Goal: Task Accomplishment & Management: Manage account settings

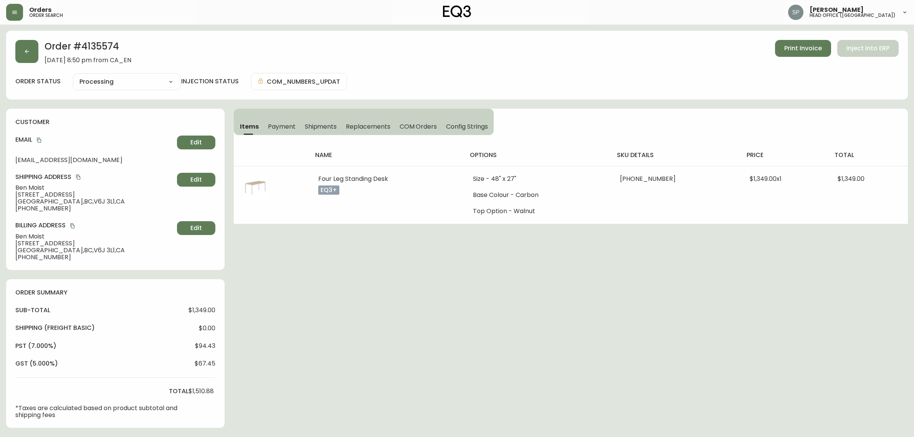
select select "PROCESSING"
click at [16, 14] on icon "button" at bounding box center [15, 12] width 6 height 6
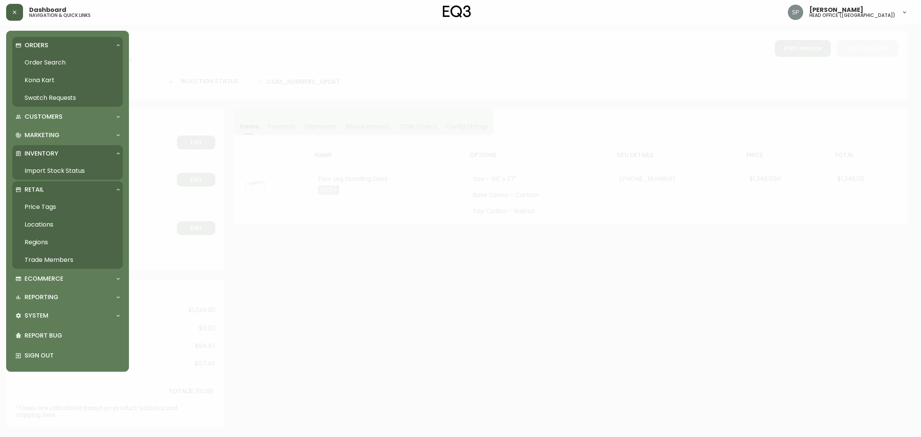
click at [51, 173] on link "Import Stock Status" at bounding box center [67, 171] width 111 height 18
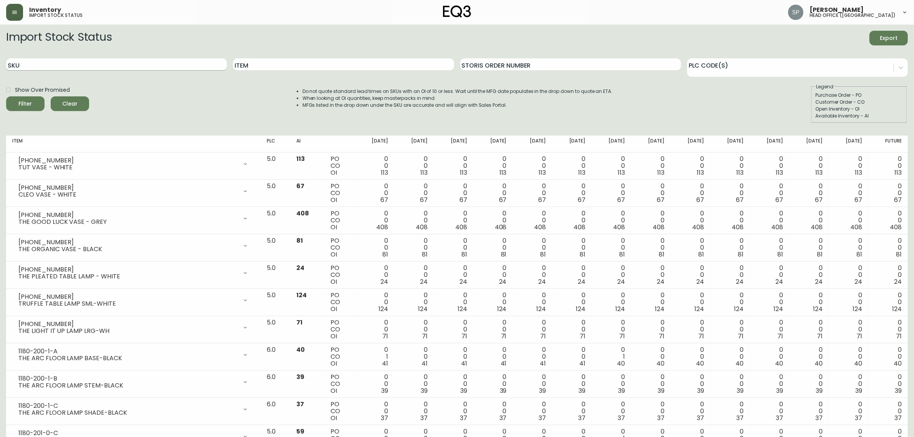
click at [91, 61] on input "SKU" at bounding box center [116, 64] width 221 height 12
paste input "[PHONE_NUMBER]"
type input "[PHONE_NUMBER]"
click at [6, 96] on button "Filter" at bounding box center [25, 103] width 38 height 15
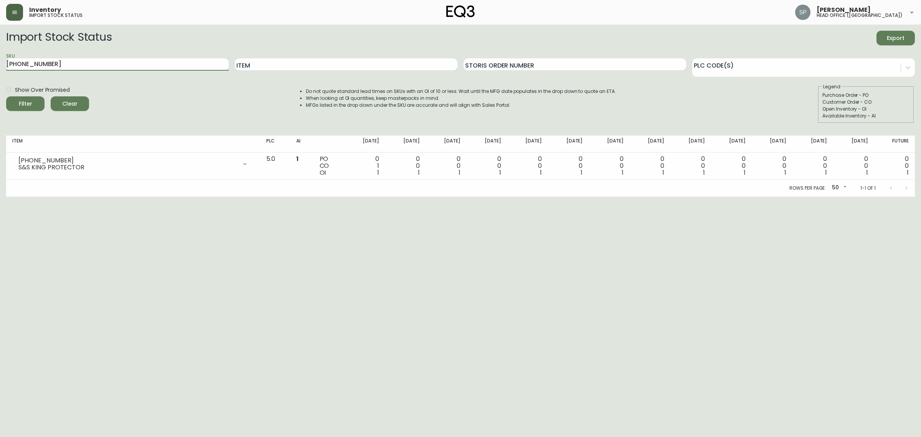
click at [20, 4] on button "button" at bounding box center [14, 12] width 17 height 17
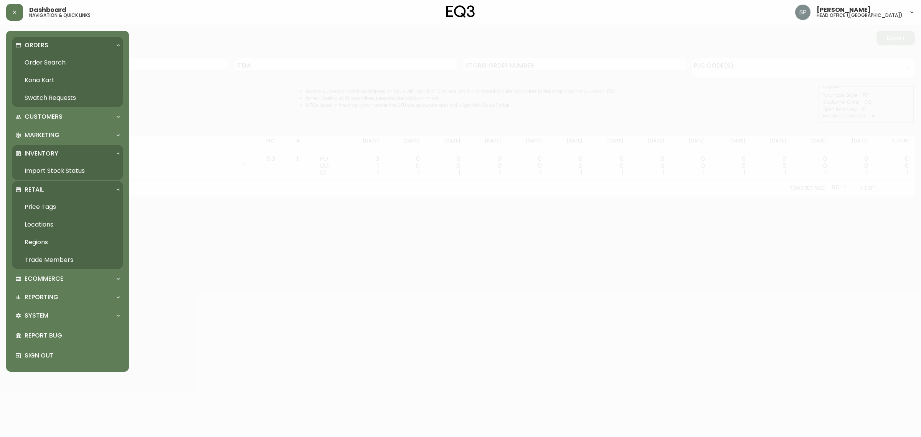
click at [43, 57] on link "Order Search" at bounding box center [67, 63] width 111 height 18
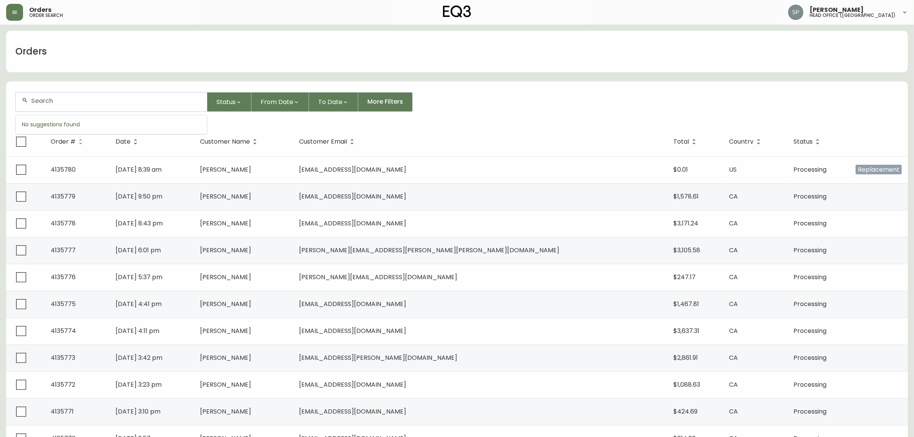
click at [96, 103] on input "text" at bounding box center [116, 100] width 170 height 7
paste input "4135751"
type input "4135751"
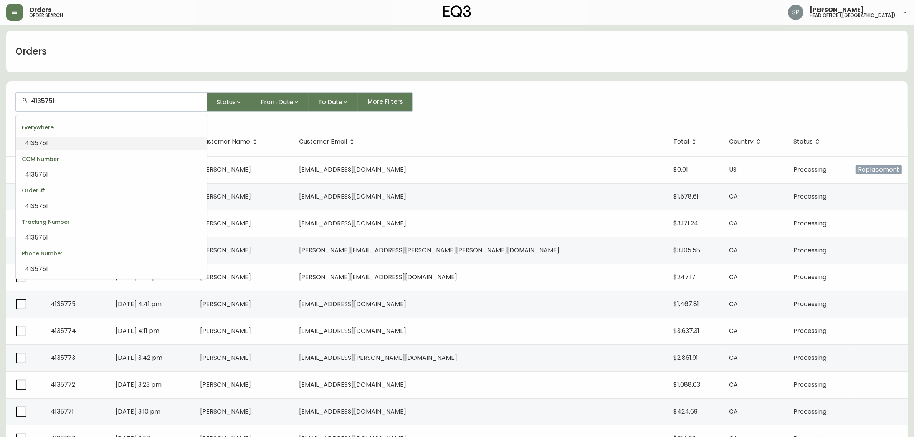
click at [74, 139] on li "4135751" at bounding box center [111, 143] width 191 height 13
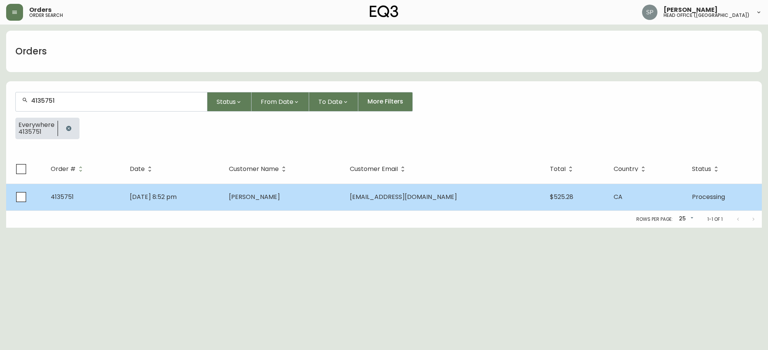
click at [209, 195] on td "[DATE] 8:52 pm" at bounding box center [173, 197] width 99 height 27
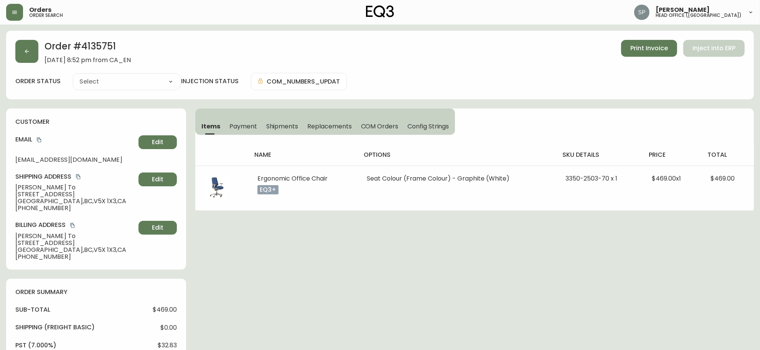
type input "Processing"
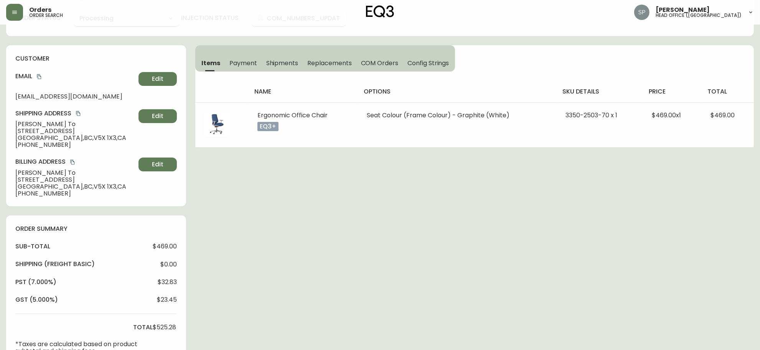
select select "PROCESSING"
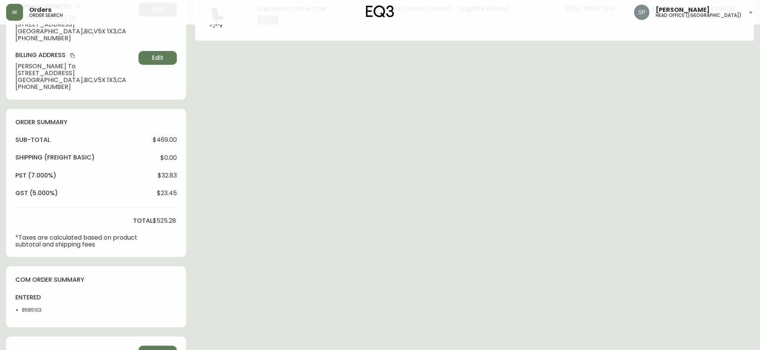
scroll to position [240, 0]
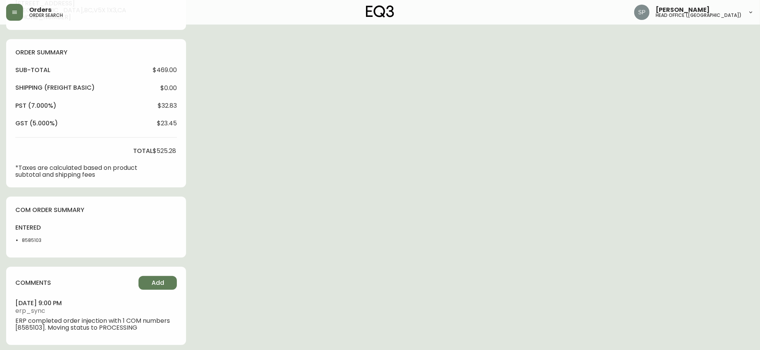
click at [31, 240] on li "8585103" at bounding box center [42, 240] width 41 height 7
copy li "8585103"
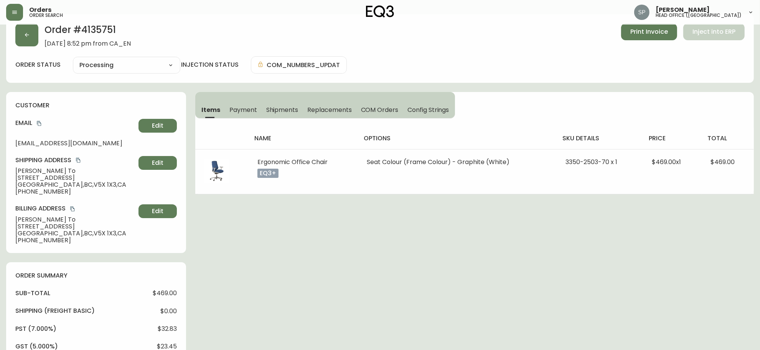
scroll to position [0, 0]
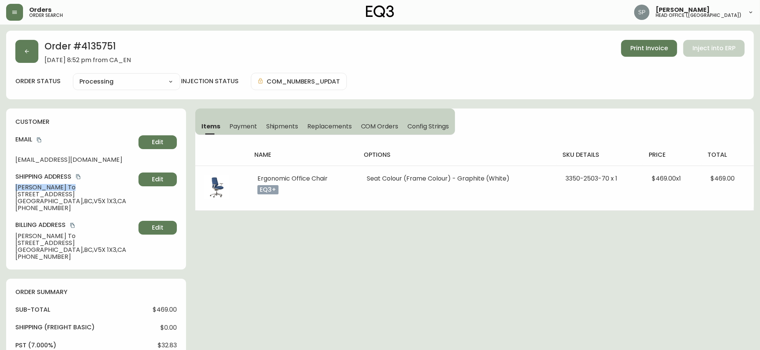
drag, startPoint x: 54, startPoint y: 187, endPoint x: 8, endPoint y: 187, distance: 46.8
click at [8, 187] on div "customer Email [EMAIL_ADDRESS][DOMAIN_NAME] Edit Shipping Address [PERSON_NAME]…" at bounding box center [96, 189] width 180 height 161
click at [24, 188] on span "[PERSON_NAME]" at bounding box center [75, 187] width 120 height 7
drag, startPoint x: 41, startPoint y: 141, endPoint x: 13, endPoint y: 140, distance: 28.4
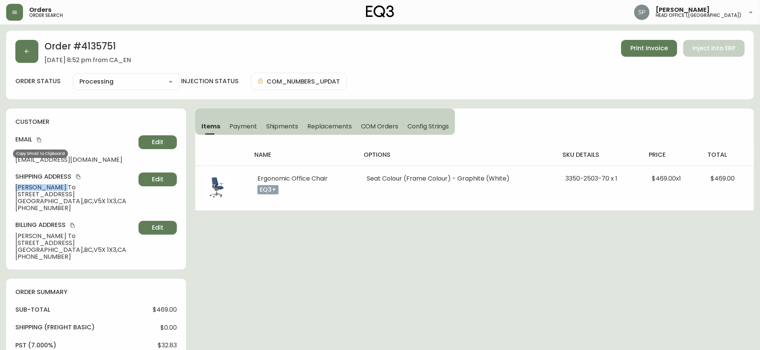
click at [41, 141] on icon "copy" at bounding box center [39, 140] width 4 height 5
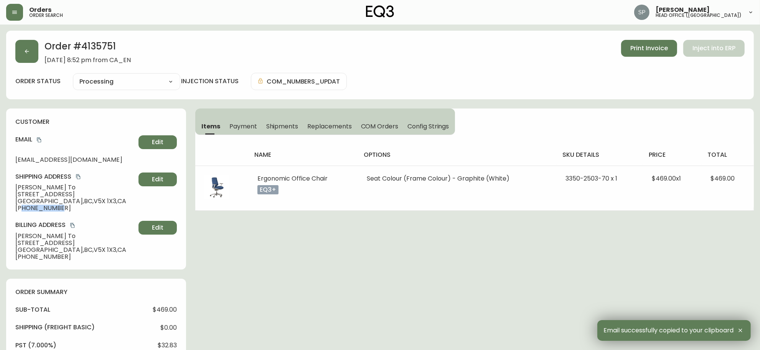
drag, startPoint x: 70, startPoint y: 209, endPoint x: 23, endPoint y: 215, distance: 47.6
click at [23, 215] on div "customer Email [EMAIL_ADDRESS][DOMAIN_NAME] Edit Shipping Address [PERSON_NAME]…" at bounding box center [96, 189] width 180 height 161
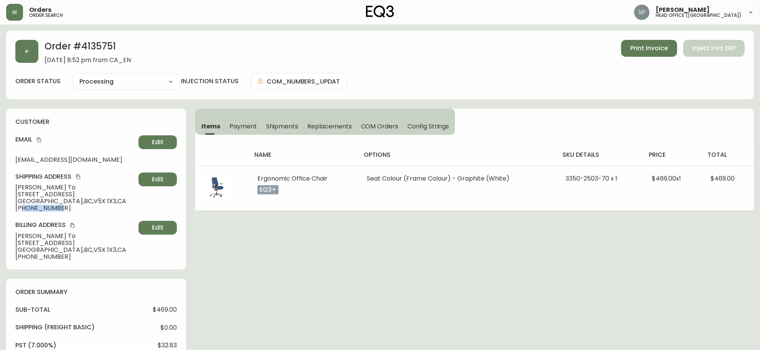
drag, startPoint x: 17, startPoint y: 194, endPoint x: -3, endPoint y: 194, distance: 20.0
click at [0, 194] on html "Orders order search [PERSON_NAME] head office ([GEOGRAPHIC_DATA]) Order # 41357…" at bounding box center [380, 297] width 760 height 594
click at [28, 205] on span "[PHONE_NUMBER]" at bounding box center [75, 208] width 120 height 7
click at [25, 204] on span "[GEOGRAPHIC_DATA] , [GEOGRAPHIC_DATA] , V5X 1X3 , [GEOGRAPHIC_DATA]" at bounding box center [75, 201] width 120 height 7
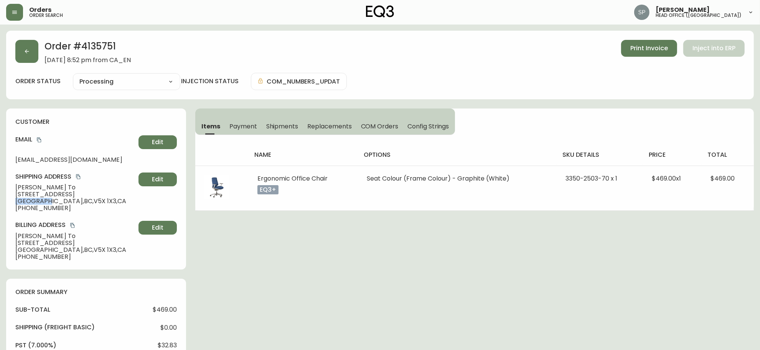
click at [25, 204] on span "[GEOGRAPHIC_DATA] , [GEOGRAPHIC_DATA] , V5X 1X3 , [GEOGRAPHIC_DATA]" at bounding box center [75, 201] width 120 height 7
copy span "[GEOGRAPHIC_DATA]"
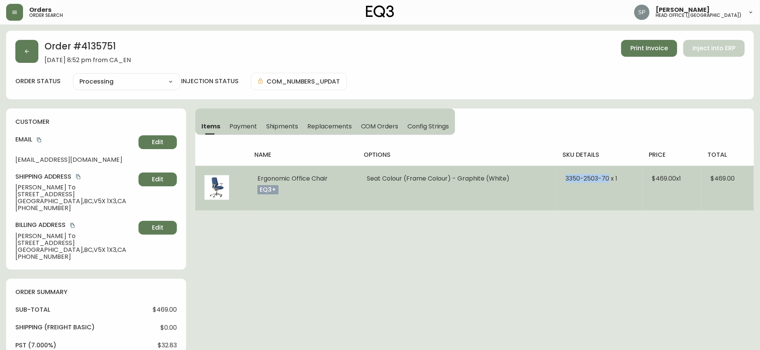
drag, startPoint x: 565, startPoint y: 177, endPoint x: 607, endPoint y: 182, distance: 42.8
click at [607, 182] on span "3350-2503-70 x 1" at bounding box center [592, 178] width 52 height 9
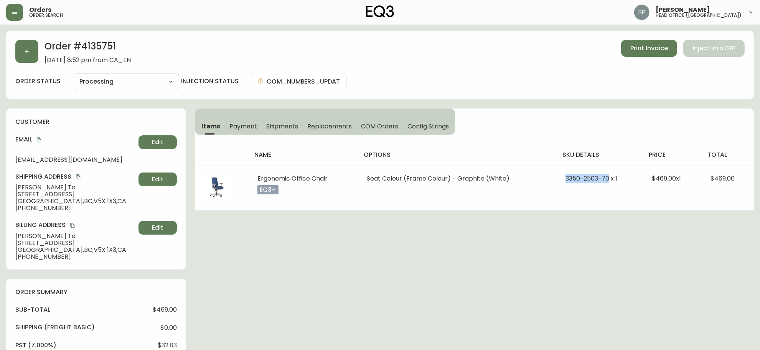
copy span "[PHONE_NUMBER]"
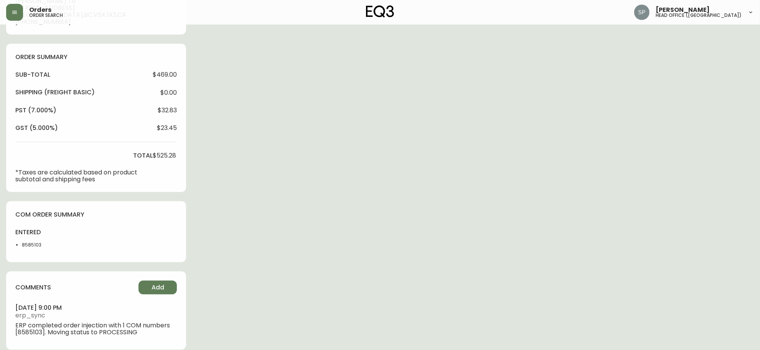
scroll to position [244, 0]
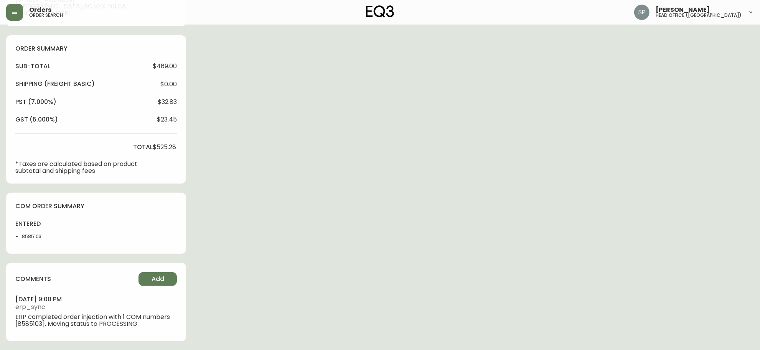
click at [33, 237] on li "8585103" at bounding box center [42, 236] width 41 height 7
click at [34, 237] on li "8585103" at bounding box center [42, 236] width 41 height 7
copy li "8585103"
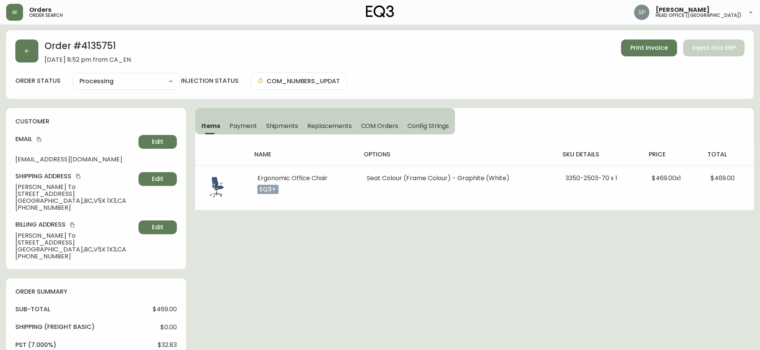
scroll to position [0, 0]
click at [34, 57] on button "button" at bounding box center [26, 51] width 23 height 23
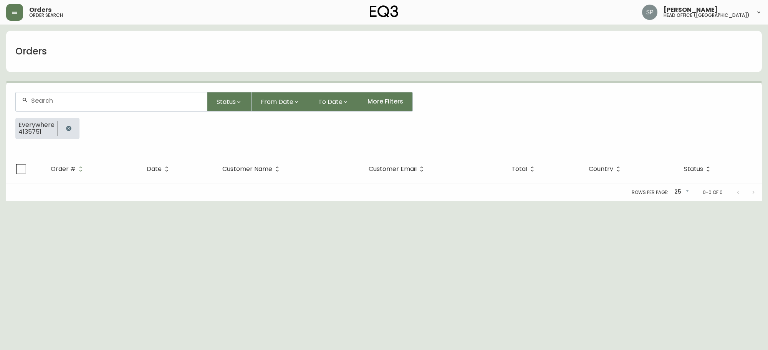
click at [88, 111] on div at bounding box center [111, 102] width 192 height 20
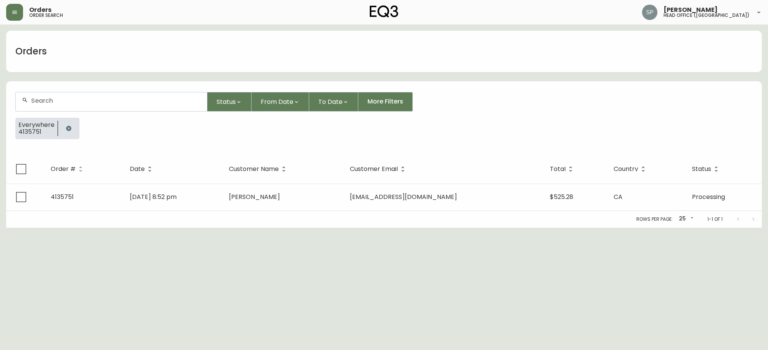
paste input "4135748"
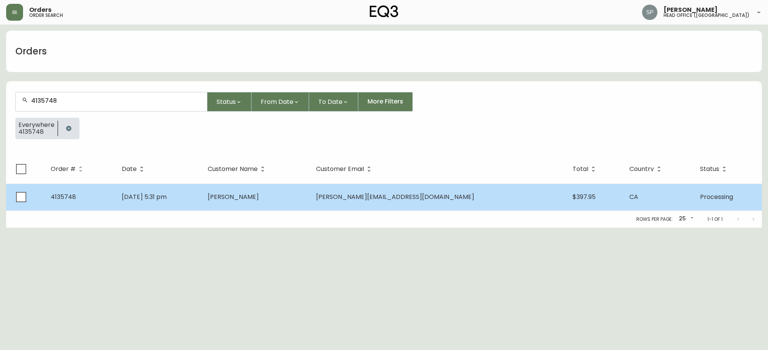
type input "4135748"
click at [284, 189] on td "[PERSON_NAME]" at bounding box center [255, 197] width 109 height 27
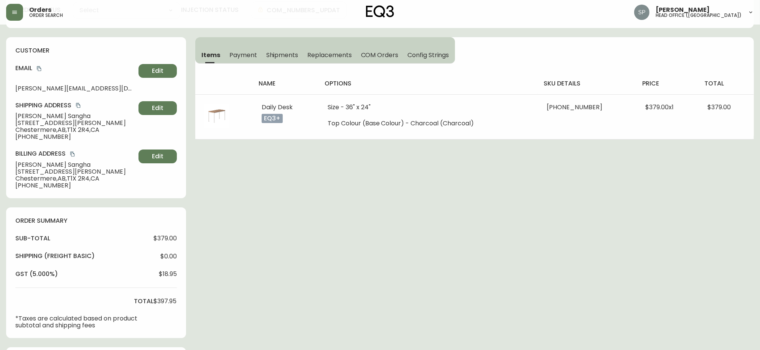
type input "Processing"
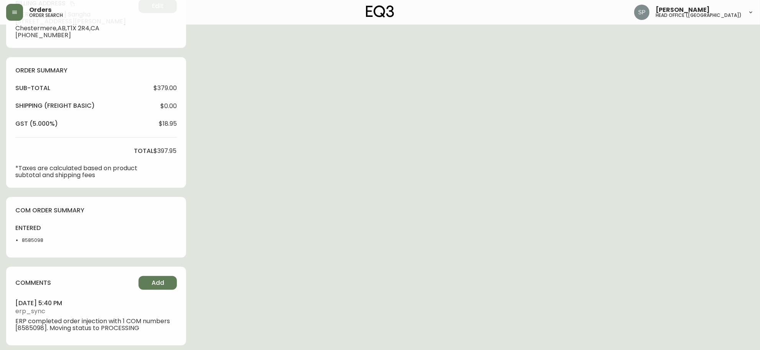
select select "PROCESSING"
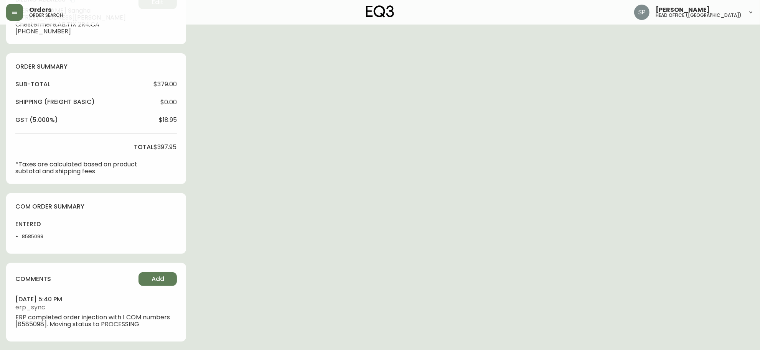
click at [41, 233] on li "8585098" at bounding box center [42, 236] width 41 height 7
click at [29, 236] on li "8585098" at bounding box center [42, 236] width 41 height 7
copy li "8585098"
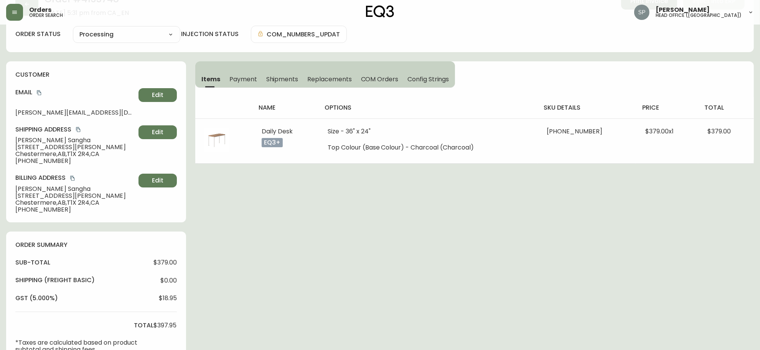
scroll to position [0, 0]
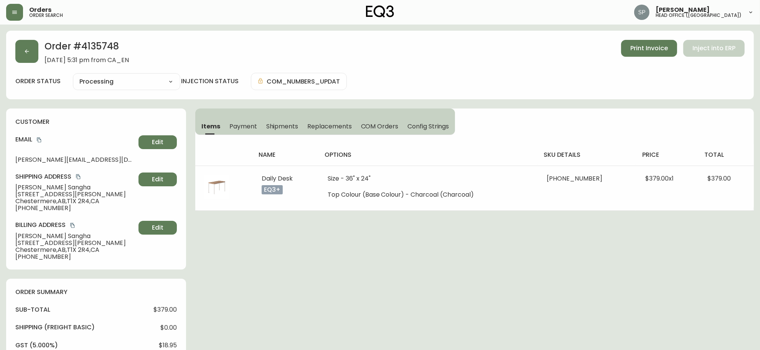
click at [21, 185] on span "[PERSON_NAME]" at bounding box center [75, 187] width 120 height 7
click at [22, 185] on span "[PERSON_NAME]" at bounding box center [75, 187] width 120 height 7
copy span "[PERSON_NAME]"
click at [56, 187] on span "[PERSON_NAME]" at bounding box center [75, 187] width 120 height 7
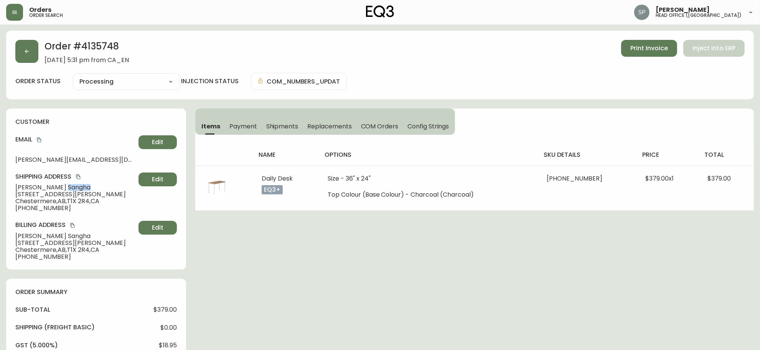
copy span "Sangha"
drag, startPoint x: 39, startPoint y: 140, endPoint x: 4, endPoint y: 143, distance: 35.0
click at [39, 140] on icon "copy" at bounding box center [38, 139] width 5 height 5
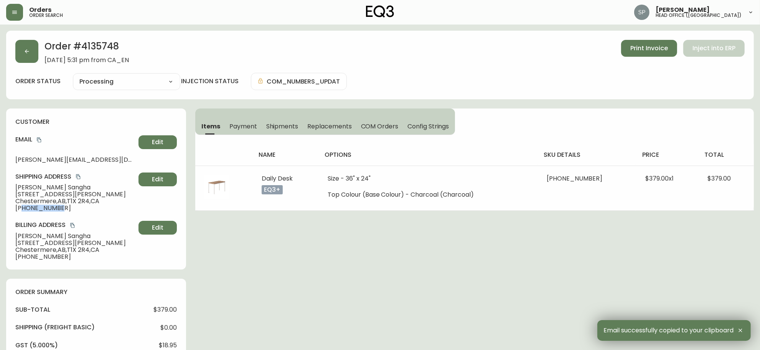
drag, startPoint x: 39, startPoint y: 209, endPoint x: 21, endPoint y: 212, distance: 17.9
click at [21, 212] on div "customer Email [PERSON_NAME][EMAIL_ADDRESS][DOMAIN_NAME] Edit Shipping Address …" at bounding box center [96, 189] width 180 height 161
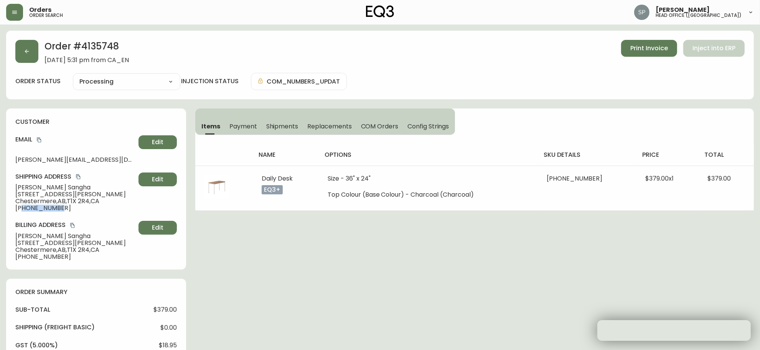
copy span "7809345787"
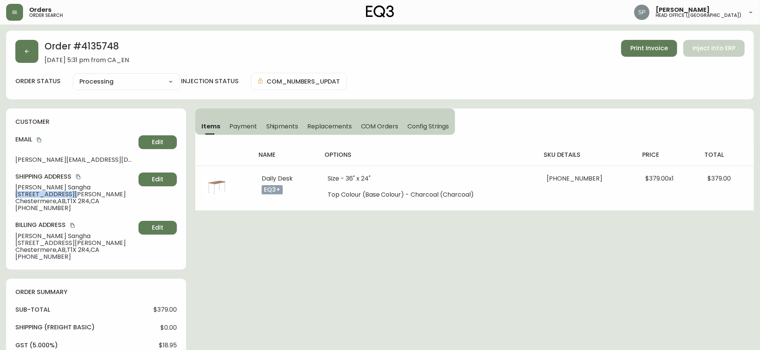
drag, startPoint x: 79, startPoint y: 194, endPoint x: 0, endPoint y: 196, distance: 79.5
click at [2, 196] on main "Order # 4135748 [DATE] 5:31 pm from CA_EN Print Invoice Inject into ERP order s…" at bounding box center [380, 301] width 760 height 552
copy span "[STREET_ADDRESS][PERSON_NAME]"
click at [35, 202] on span "Chestermere , [GEOGRAPHIC_DATA] , T1X 2R4 , [GEOGRAPHIC_DATA]" at bounding box center [75, 201] width 120 height 7
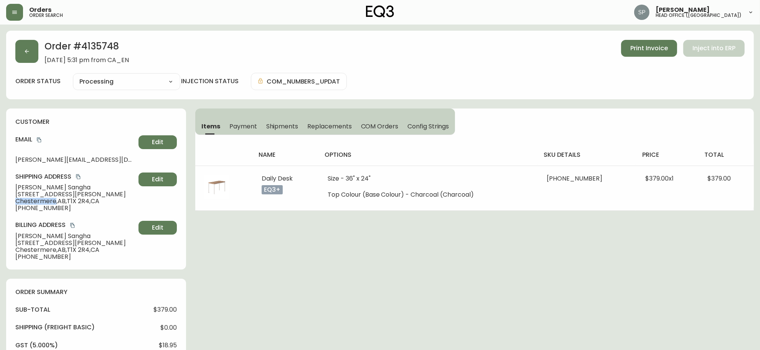
copy span "Chestermere"
drag, startPoint x: 69, startPoint y: 200, endPoint x: 91, endPoint y: 203, distance: 22.1
click at [91, 203] on span "Chestermere , [GEOGRAPHIC_DATA] , T1X 2R4 , [GEOGRAPHIC_DATA]" at bounding box center [75, 201] width 120 height 7
click at [408, 242] on div "Order # 4135748 [DATE] 5:31 pm from CA_EN Print Invoice Inject into ERP order s…" at bounding box center [380, 304] width 748 height 546
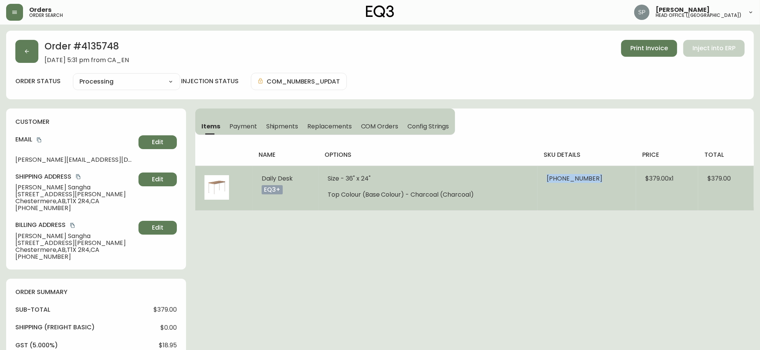
drag, startPoint x: 545, startPoint y: 180, endPoint x: 593, endPoint y: 185, distance: 48.2
click at [593, 185] on td "[PHONE_NUMBER]" at bounding box center [587, 188] width 99 height 45
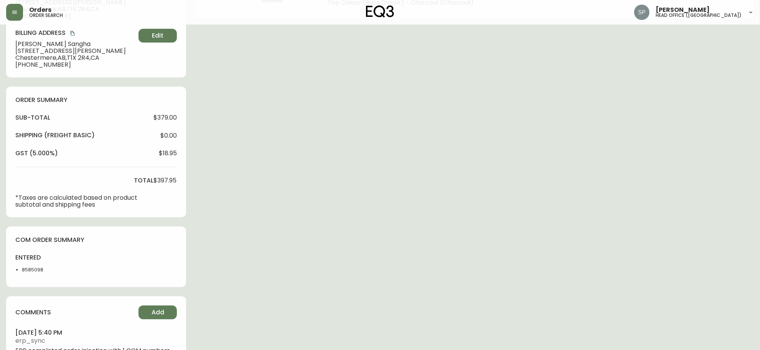
scroll to position [226, 0]
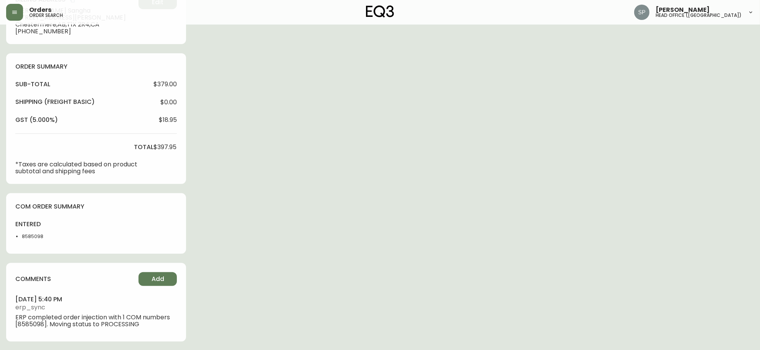
click at [36, 240] on div "entered 8585098" at bounding box center [39, 232] width 48 height 25
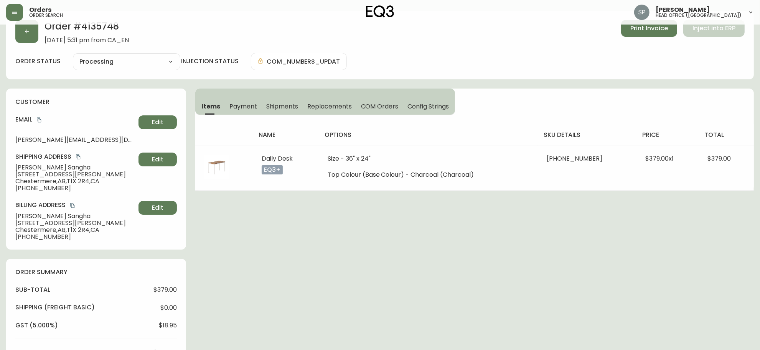
scroll to position [0, 0]
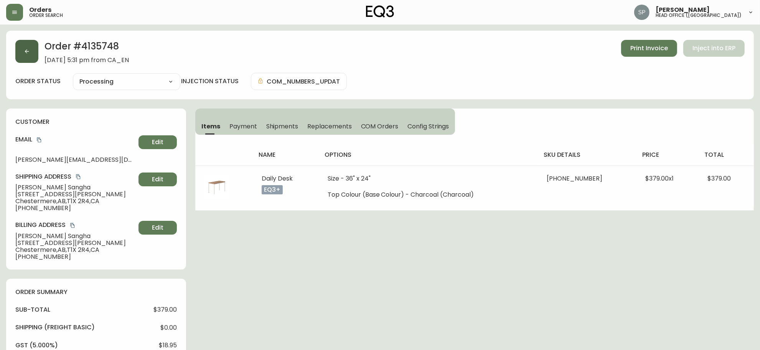
click at [25, 54] on icon "button" at bounding box center [27, 51] width 6 height 6
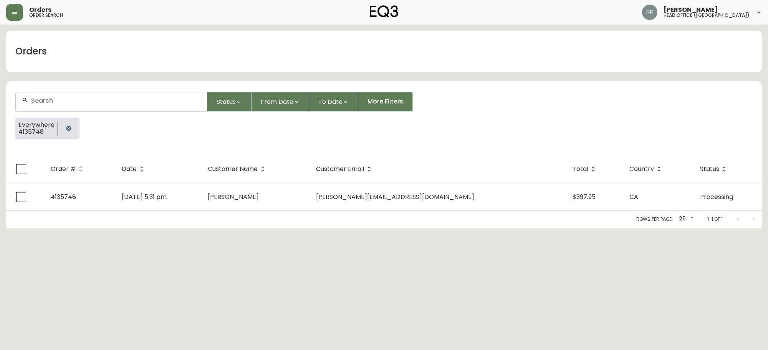
click at [83, 98] on input "text" at bounding box center [116, 100] width 170 height 7
paste input "4135747"
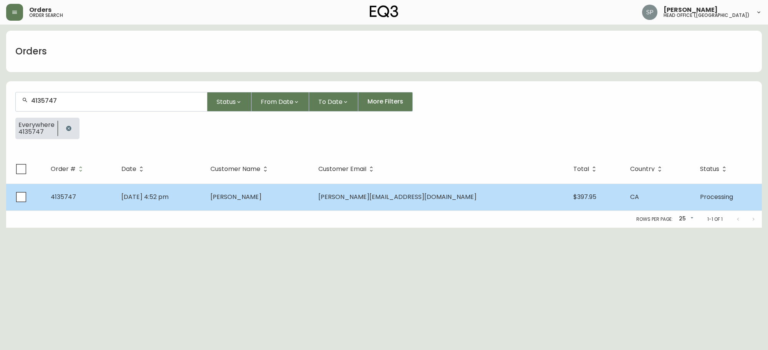
type input "4135747"
click at [204, 189] on td "[DATE] 4:52 pm" at bounding box center [159, 197] width 89 height 27
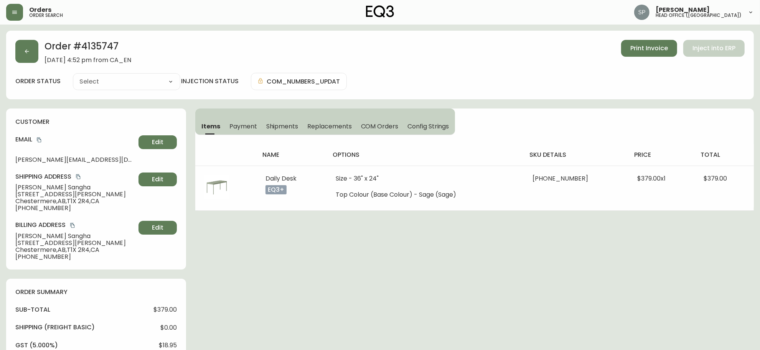
type input "Processing"
select select "PROCESSING"
click at [27, 187] on span "[PERSON_NAME]" at bounding box center [75, 187] width 120 height 7
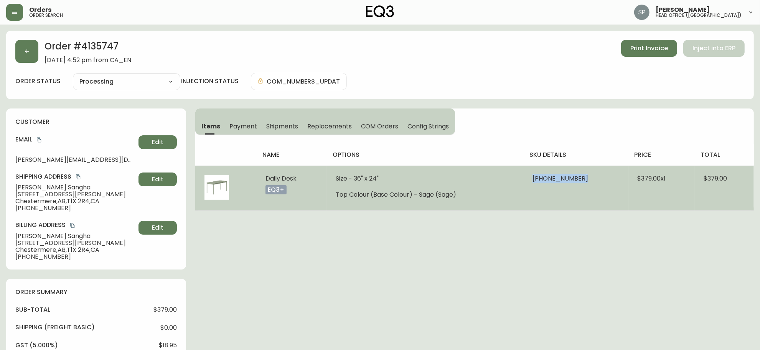
drag, startPoint x: 529, startPoint y: 180, endPoint x: 580, endPoint y: 185, distance: 51.3
click at [580, 185] on td "[PHONE_NUMBER]" at bounding box center [575, 188] width 105 height 45
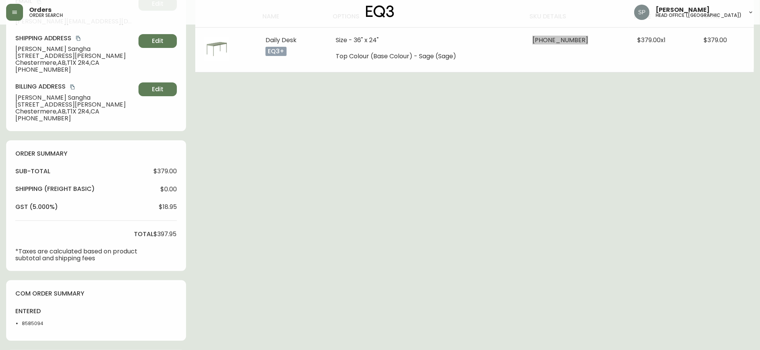
scroll to position [144, 0]
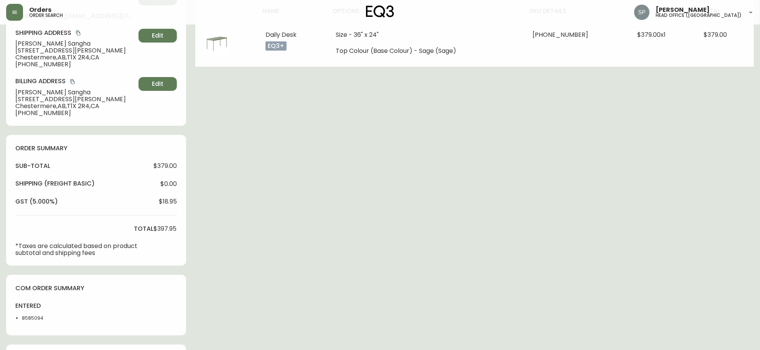
click at [38, 321] on li "8585094" at bounding box center [42, 318] width 41 height 7
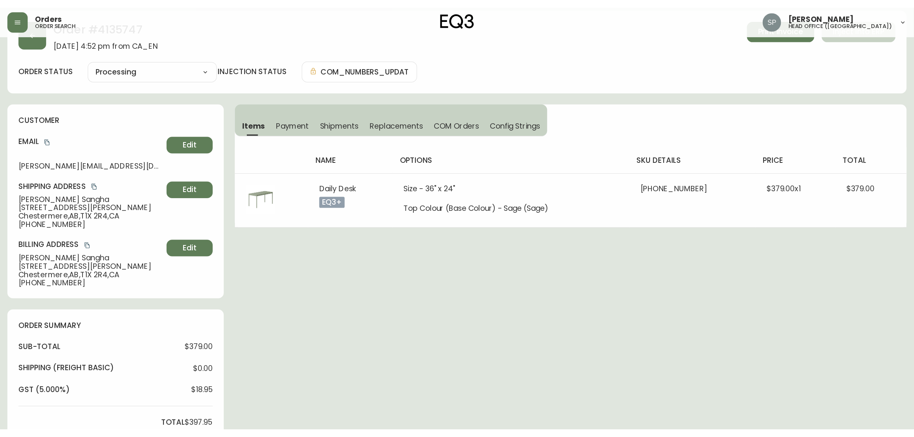
scroll to position [0, 0]
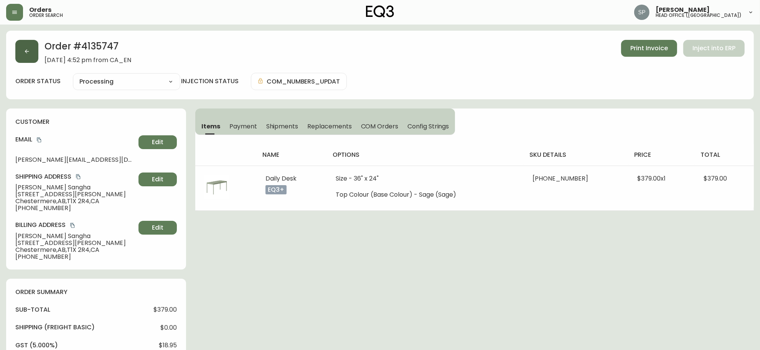
click at [30, 50] on icon "button" at bounding box center [27, 51] width 6 height 6
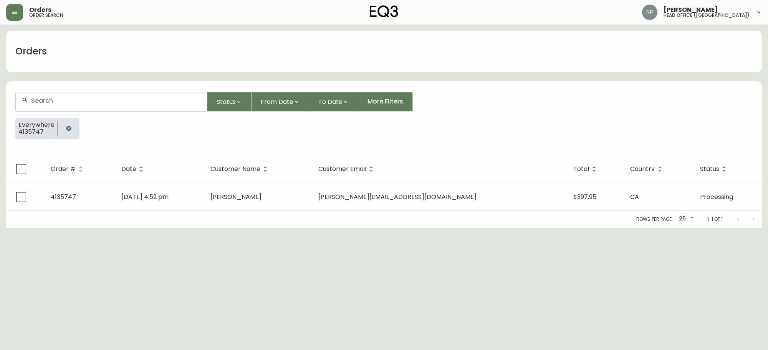
drag, startPoint x: 88, startPoint y: 99, endPoint x: 92, endPoint y: 102, distance: 5.0
click at [91, 101] on input "text" at bounding box center [116, 100] width 170 height 7
type input "8585098"
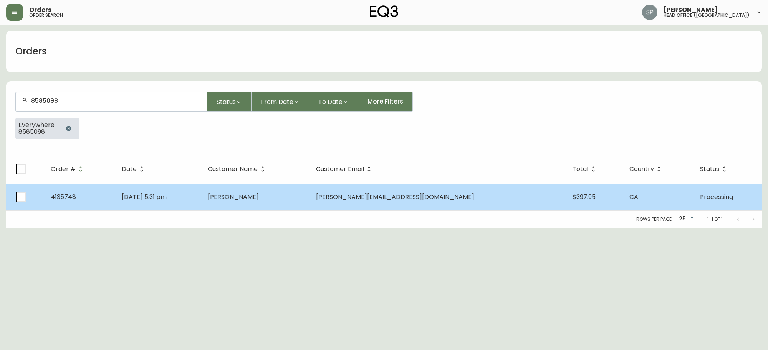
click at [272, 191] on td "[PERSON_NAME]" at bounding box center [255, 197] width 109 height 27
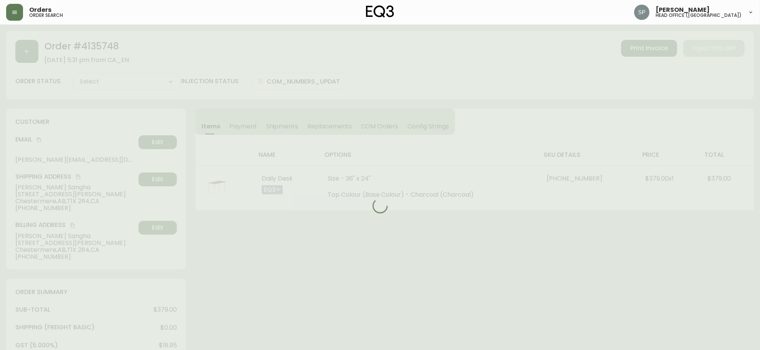
type input "Processing"
select select "PROCESSING"
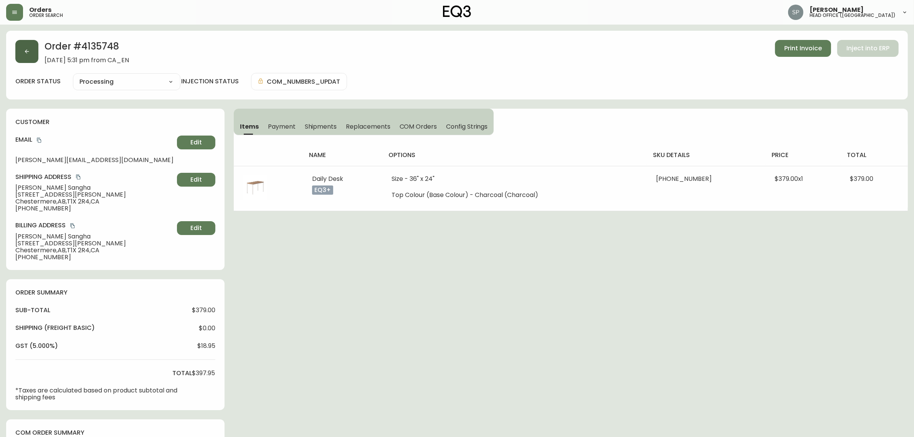
click at [24, 53] on icon "button" at bounding box center [27, 51] width 6 height 6
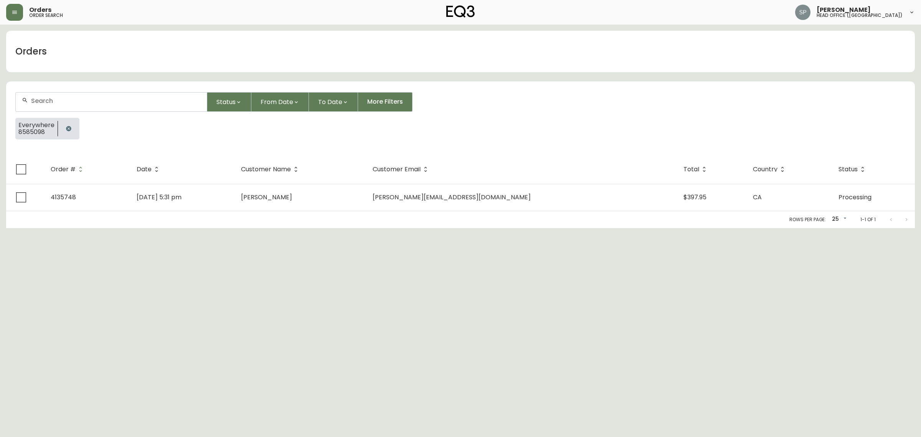
click at [86, 103] on input "text" at bounding box center [116, 100] width 170 height 7
paste input "4135751"
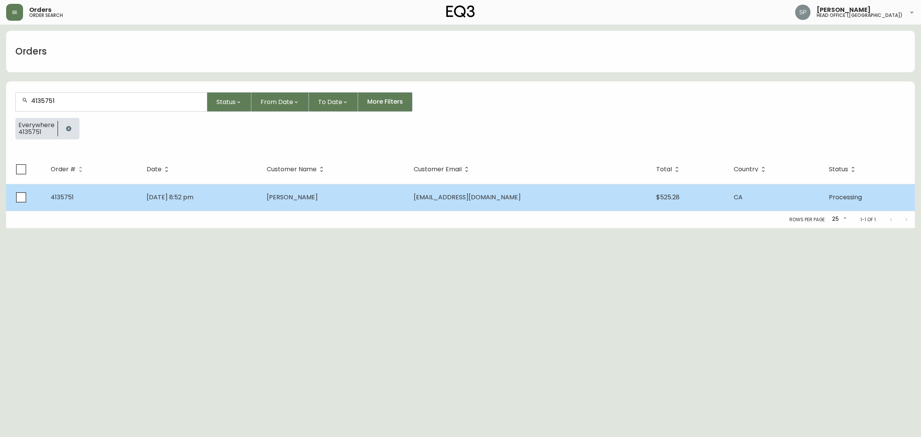
type input "4135751"
click at [261, 195] on td "[DATE] 8:52 pm" at bounding box center [200, 197] width 120 height 27
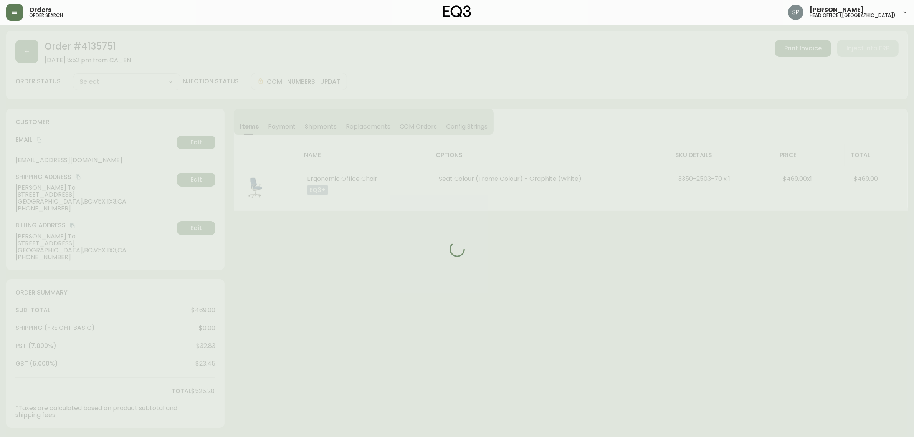
type input "Processing"
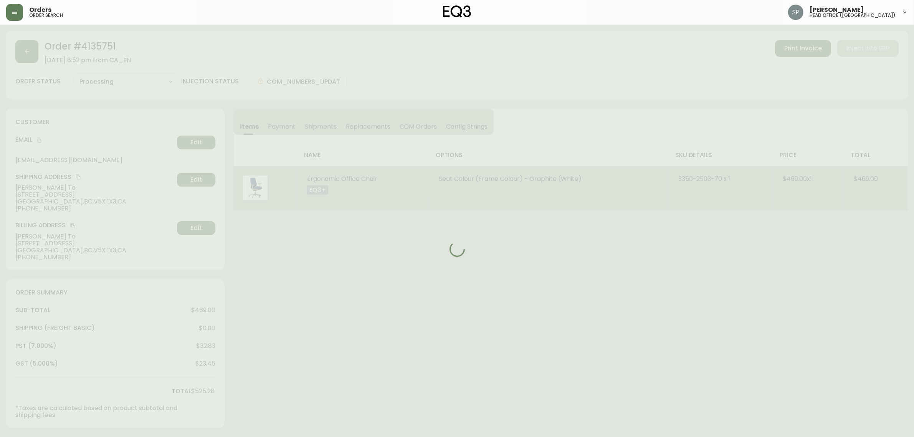
select select "PROCESSING"
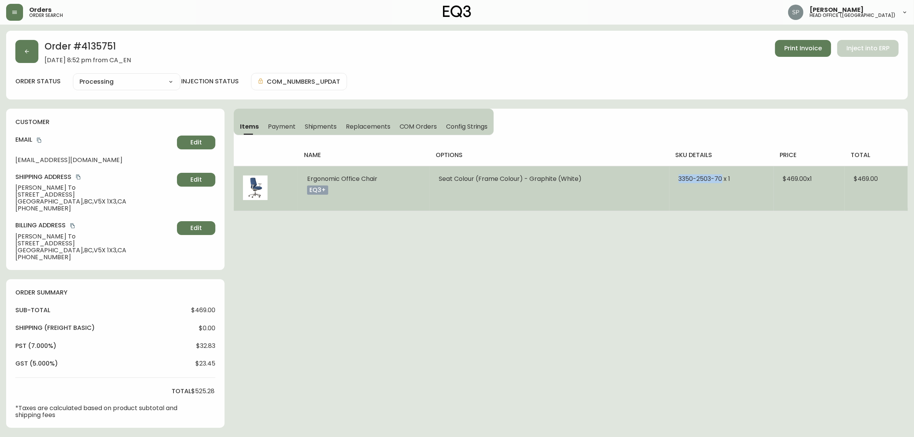
drag, startPoint x: 673, startPoint y: 182, endPoint x: 719, endPoint y: 183, distance: 46.1
click at [719, 183] on td "3350-2503-70 x 1" at bounding box center [721, 188] width 104 height 45
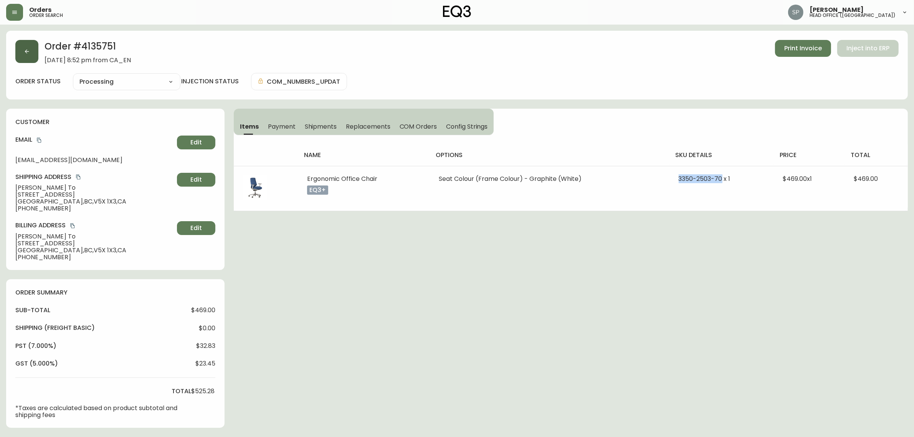
click at [29, 60] on button "button" at bounding box center [26, 51] width 23 height 23
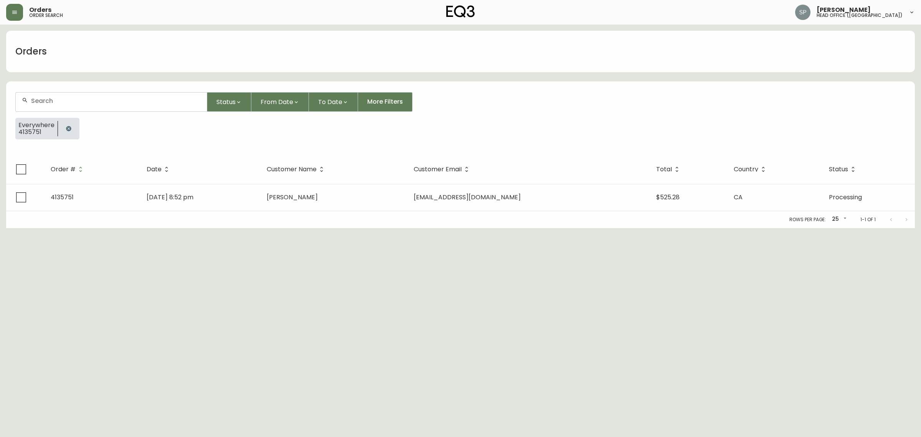
click at [107, 101] on input "text" at bounding box center [116, 100] width 170 height 7
paste input "4135748"
type input "4135748"
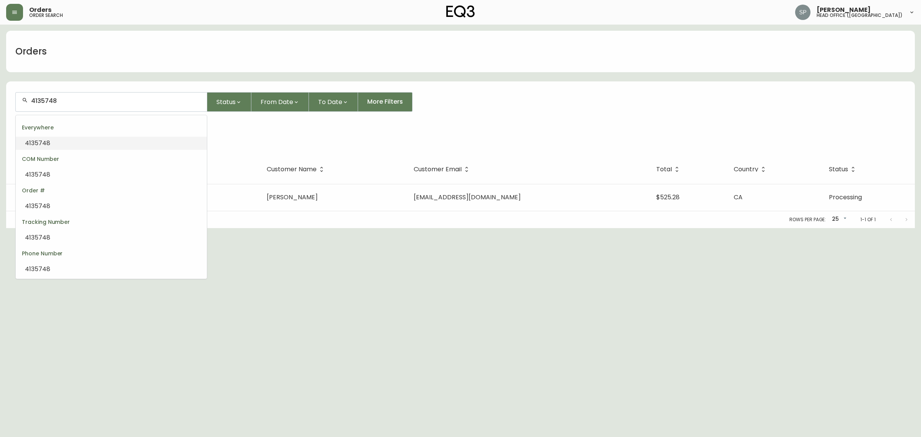
click at [97, 134] on div "Everywhere" at bounding box center [111, 127] width 191 height 18
click at [97, 140] on li "4135748" at bounding box center [111, 143] width 191 height 13
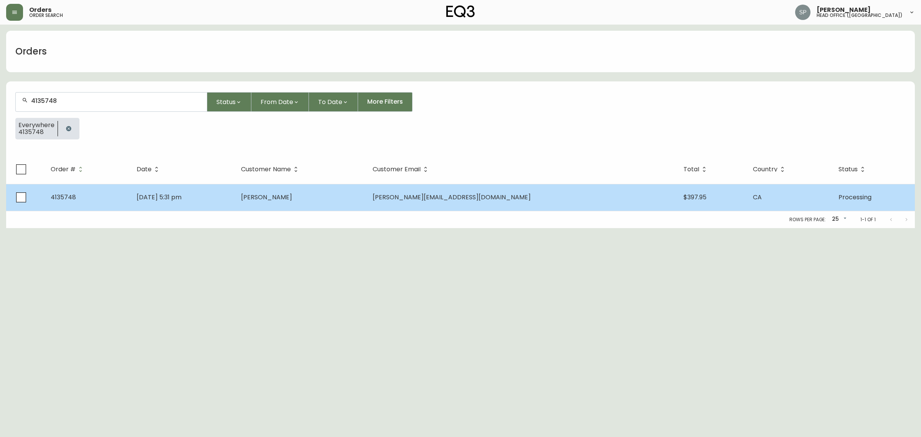
click at [292, 198] on span "[PERSON_NAME]" at bounding box center [266, 197] width 51 height 9
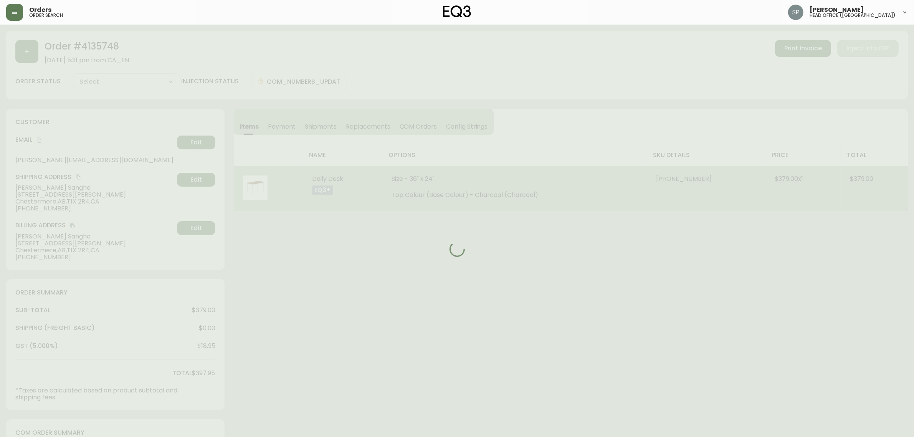
type input "Processing"
select select "PROCESSING"
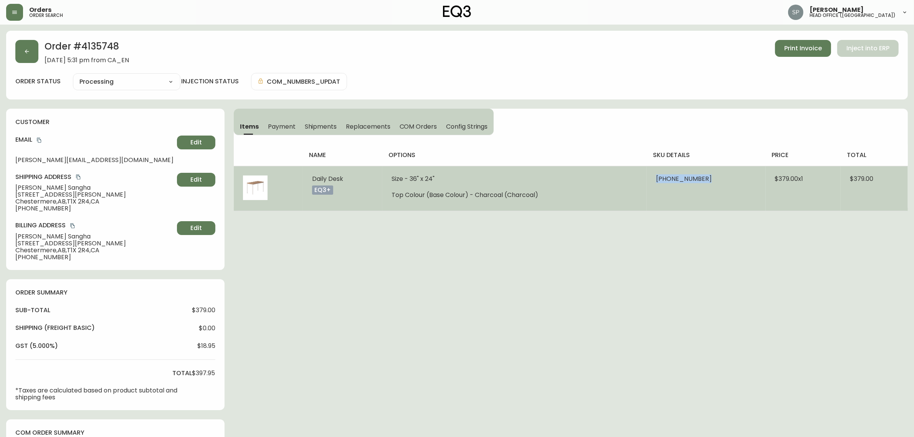
drag, startPoint x: 642, startPoint y: 185, endPoint x: 702, endPoint y: 185, distance: 60.6
click at [702, 185] on tr "Daily Desk eq3+ Size - 36" x 24" Top Colour (Base Colour) - Charcoal (Charcoal)…" at bounding box center [571, 188] width 674 height 45
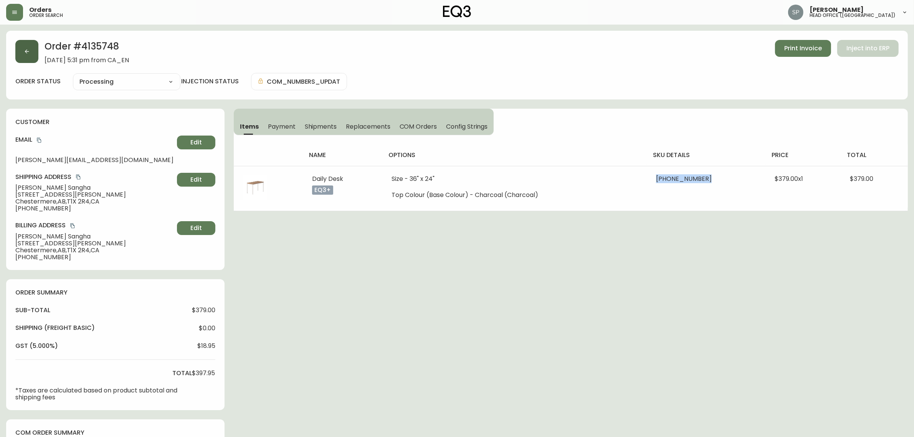
click at [33, 58] on button "button" at bounding box center [26, 51] width 23 height 23
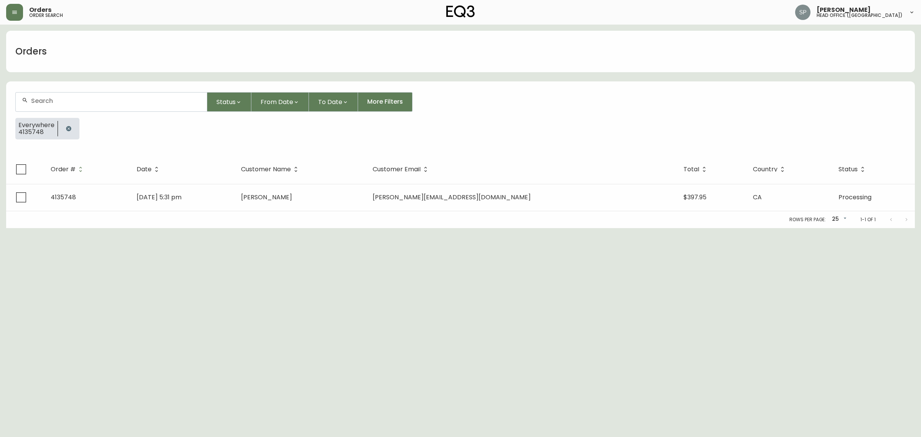
click at [117, 107] on div at bounding box center [111, 101] width 191 height 19
paste input "4135747"
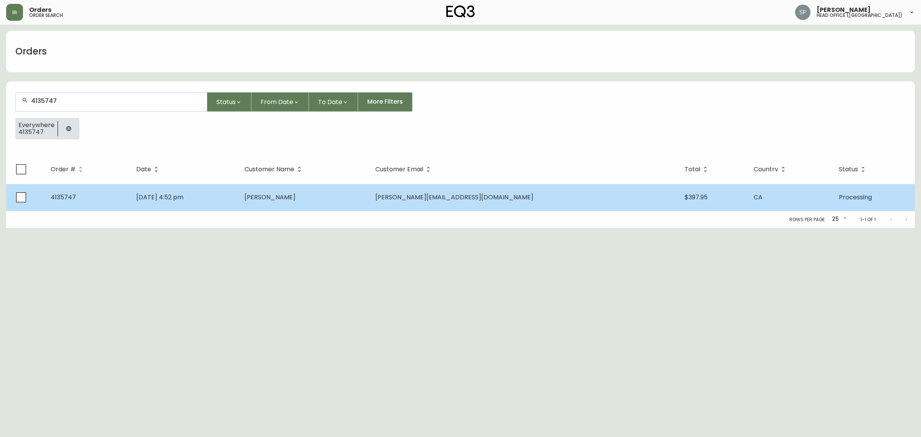
type input "4135747"
click at [235, 191] on td "[DATE] 4:52 pm" at bounding box center [184, 197] width 108 height 27
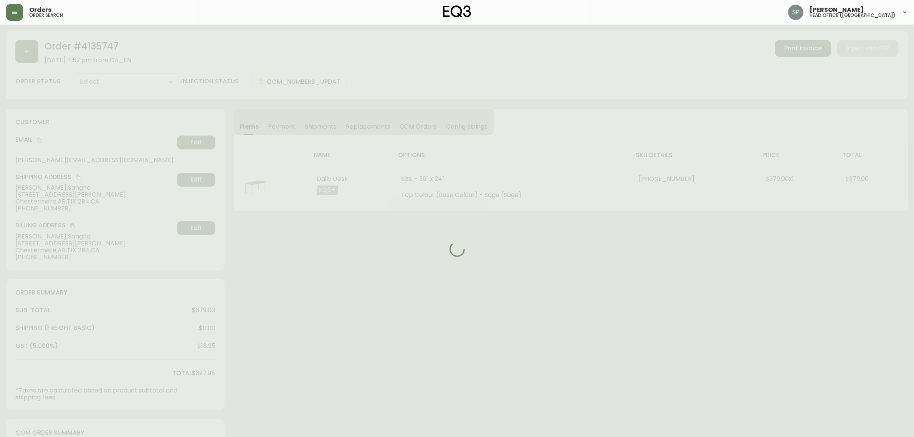
type input "Processing"
select select "PROCESSING"
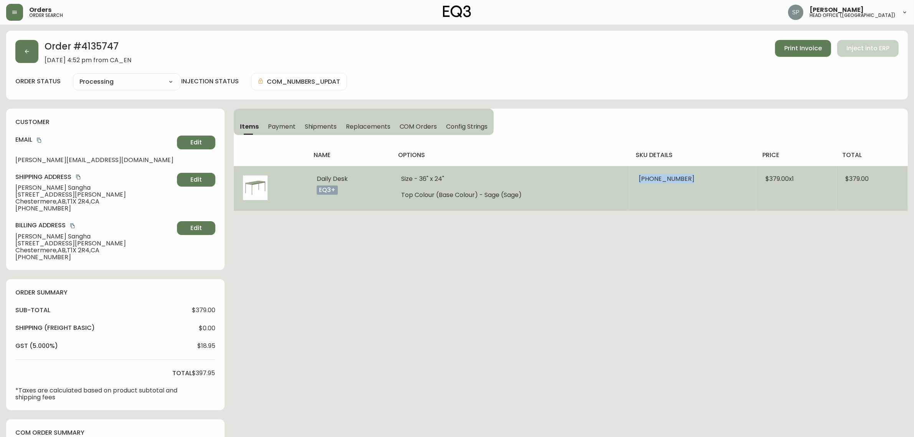
drag, startPoint x: 639, startPoint y: 184, endPoint x: 686, endPoint y: 182, distance: 47.2
click at [686, 182] on td "[PHONE_NUMBER]" at bounding box center [692, 188] width 127 height 45
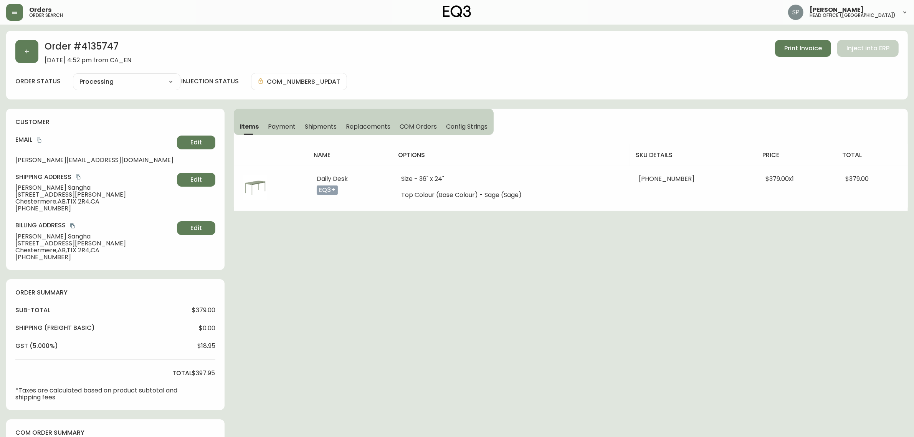
click at [15, 21] on div "Orders order search [PERSON_NAME] head office ([GEOGRAPHIC_DATA])" at bounding box center [456, 12] width 901 height 25
click at [4, 14] on header "Orders order search [PERSON_NAME] head office ([GEOGRAPHIC_DATA])" at bounding box center [457, 12] width 914 height 25
click at [8, 13] on button "button" at bounding box center [14, 12] width 17 height 17
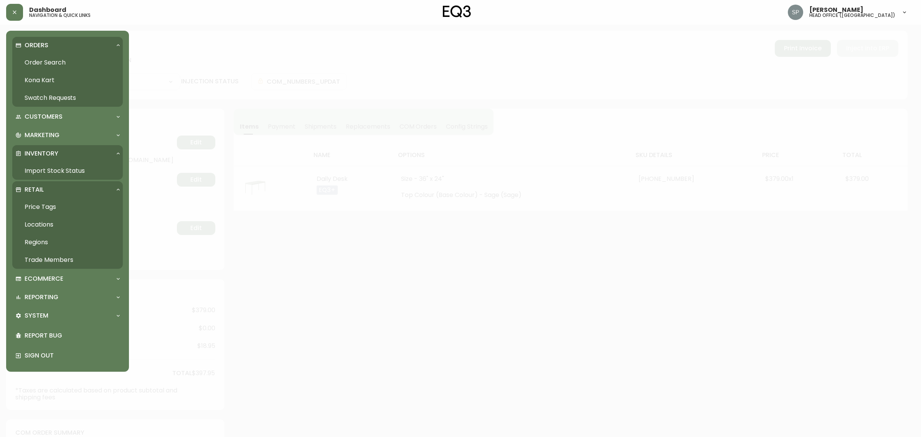
click at [41, 59] on link "Order Search" at bounding box center [67, 63] width 111 height 18
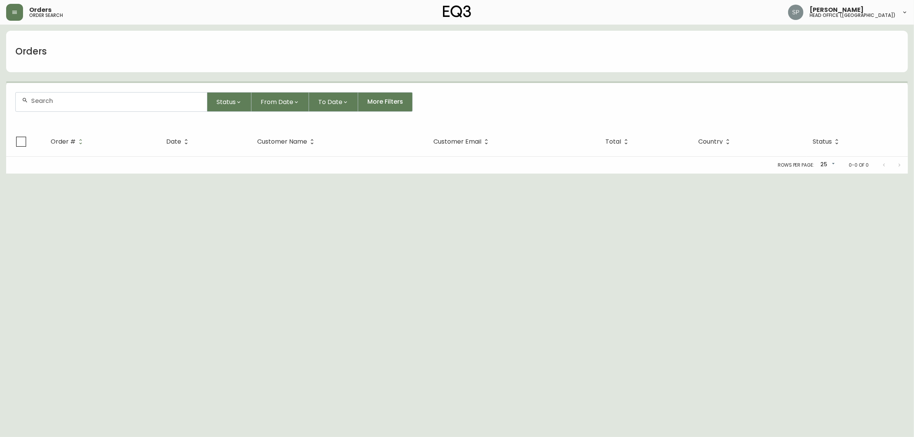
click at [107, 104] on input "text" at bounding box center [116, 100] width 170 height 7
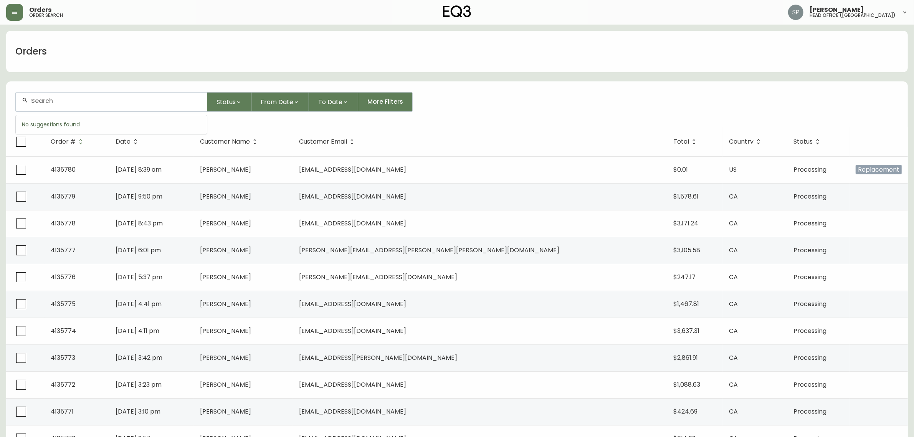
paste input "4134380"
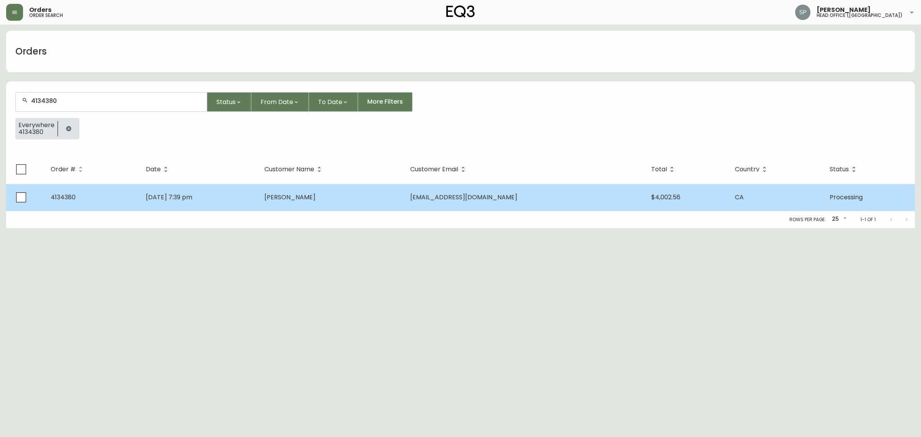
type input "4134380"
click at [215, 185] on td "[DATE] 7:39 pm" at bounding box center [199, 197] width 119 height 27
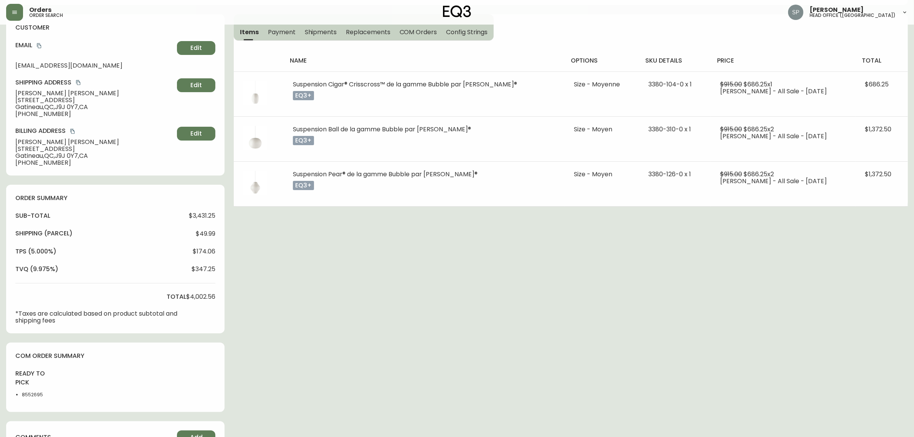
type input "Processing"
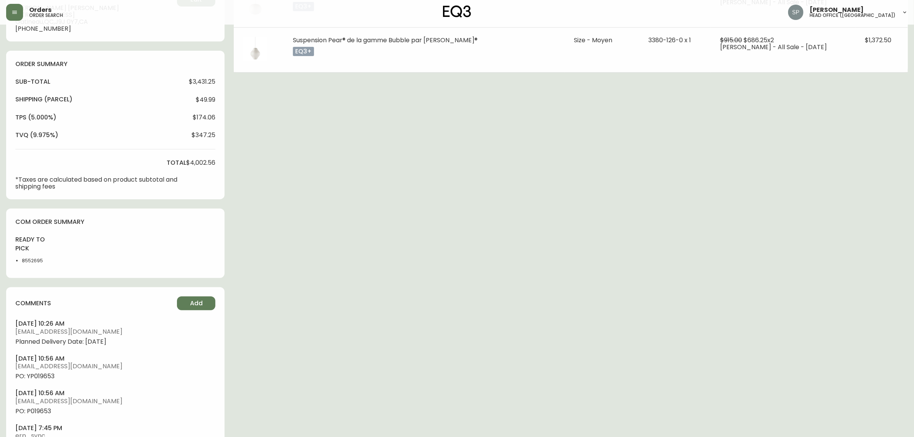
select select "PROCESSING"
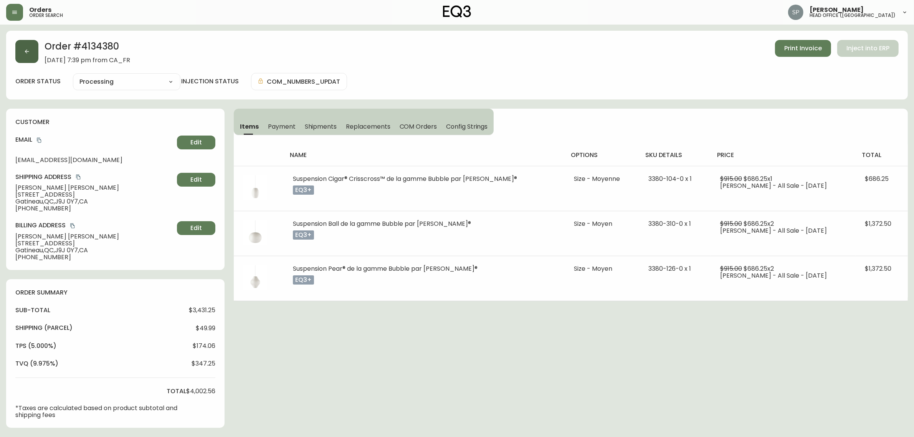
click at [21, 59] on button "button" at bounding box center [26, 51] width 23 height 23
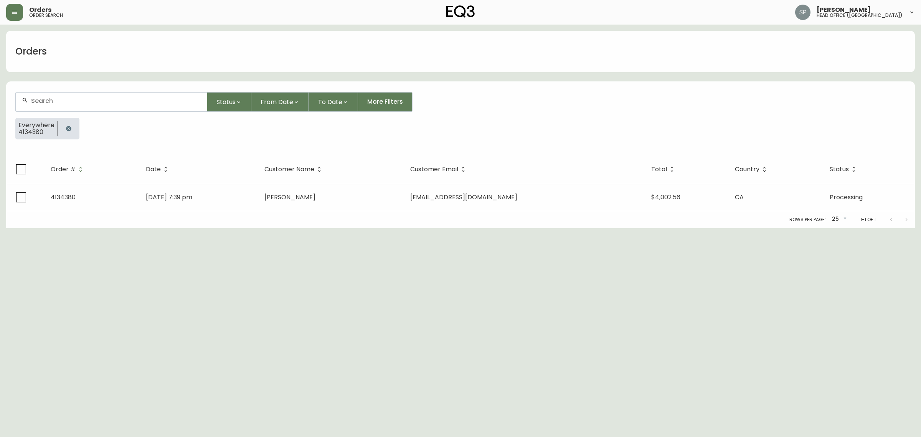
click at [90, 99] on input "text" at bounding box center [116, 100] width 170 height 7
paste input "4135751"
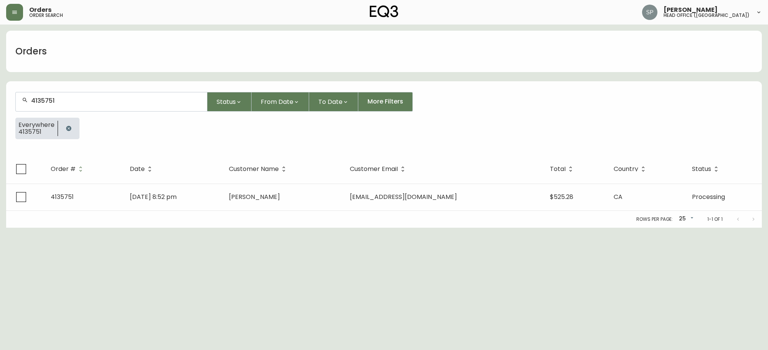
type input "4135751"
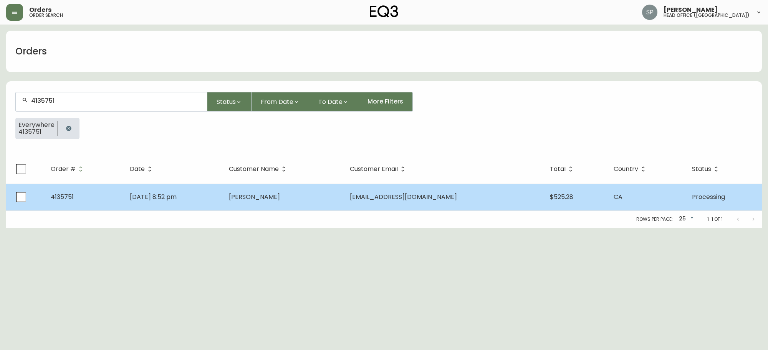
click at [161, 189] on td "[DATE] 8:52 pm" at bounding box center [173, 197] width 99 height 27
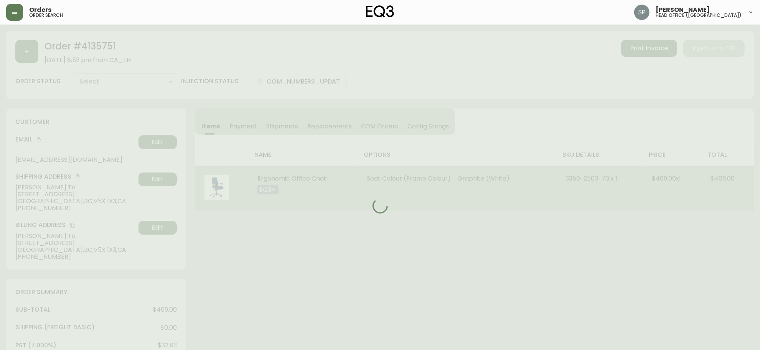
type input "Processing"
select select "PROCESSING"
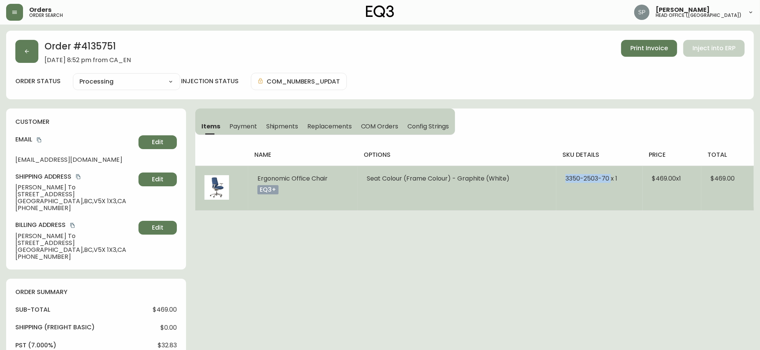
drag, startPoint x: 572, startPoint y: 180, endPoint x: 609, endPoint y: 183, distance: 37.0
click at [609, 183] on td "3350-2503-70 x 1" at bounding box center [599, 188] width 87 height 45
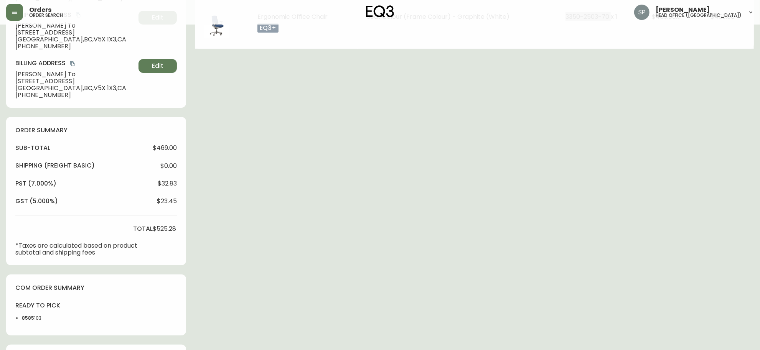
scroll to position [244, 0]
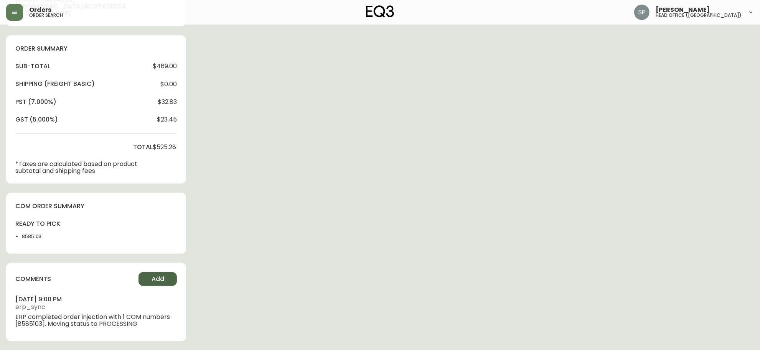
click at [164, 279] on span "Add" at bounding box center [158, 279] width 13 height 8
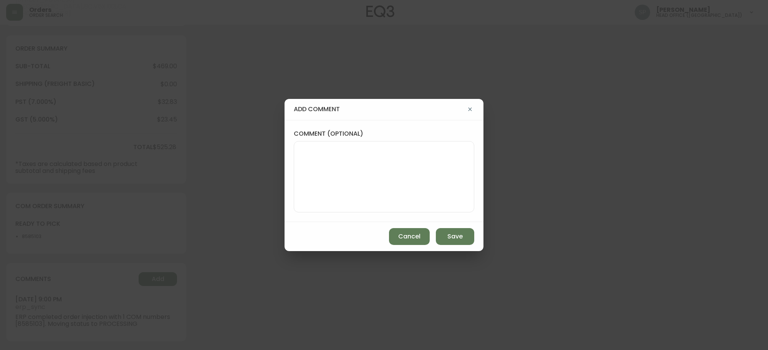
click at [340, 183] on textarea "comment (optional)" at bounding box center [383, 176] width 167 height 61
paste textarea "P019809"
type textarea "PO: YP019809"
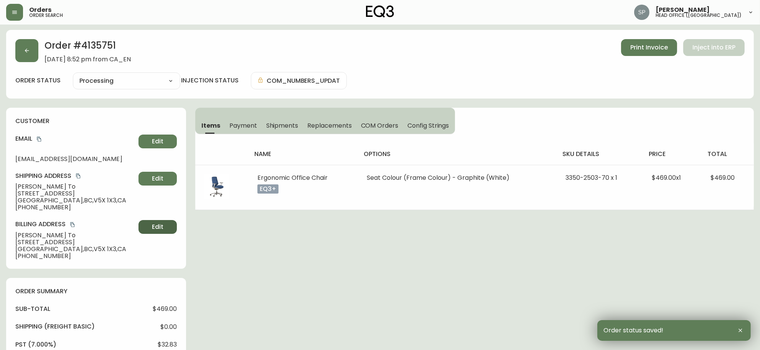
scroll to position [0, 0]
drag, startPoint x: 18, startPoint y: 187, endPoint x: -1, endPoint y: 187, distance: 19.6
click at [0, 187] on html "Orders order search [PERSON_NAME] head office ([GEOGRAPHIC_DATA]) Order # 41357…" at bounding box center [380, 314] width 760 height 629
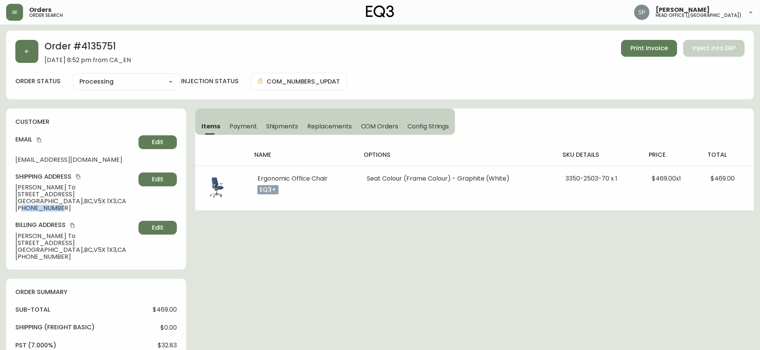
drag, startPoint x: 63, startPoint y: 209, endPoint x: 22, endPoint y: 214, distance: 41.3
click at [22, 214] on div "customer Email [EMAIL_ADDRESS][DOMAIN_NAME] Edit Shipping Address [PERSON_NAME]…" at bounding box center [96, 189] width 180 height 161
click at [39, 139] on icon "copy" at bounding box center [39, 140] width 4 height 5
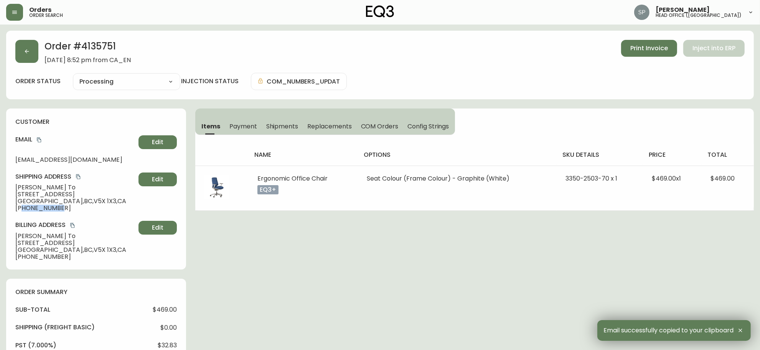
drag, startPoint x: 73, startPoint y: 195, endPoint x: 1, endPoint y: 194, distance: 72.5
click at [7, 194] on div "customer Email [EMAIL_ADDRESS][DOMAIN_NAME] Edit Shipping Address [PERSON_NAME]…" at bounding box center [96, 189] width 180 height 161
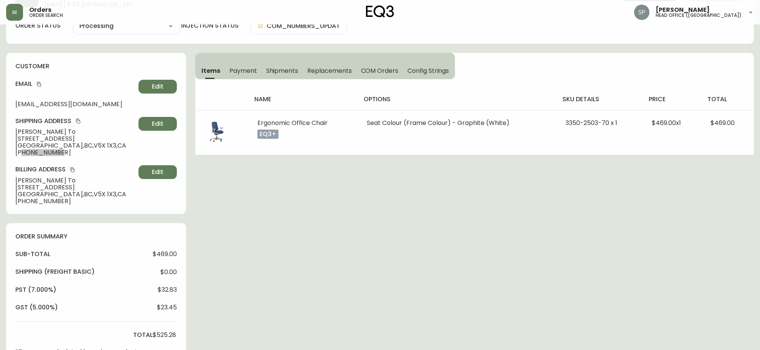
scroll to position [192, 0]
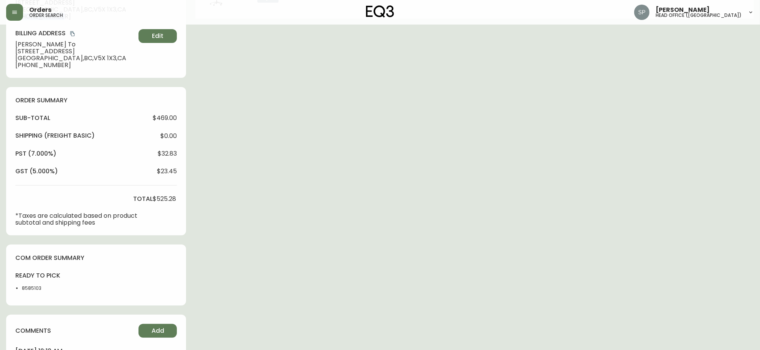
click at [33, 290] on li "8585103" at bounding box center [42, 288] width 41 height 7
drag, startPoint x: 33, startPoint y: 290, endPoint x: 18, endPoint y: 288, distance: 15.9
click at [33, 290] on li "8585103" at bounding box center [42, 288] width 41 height 7
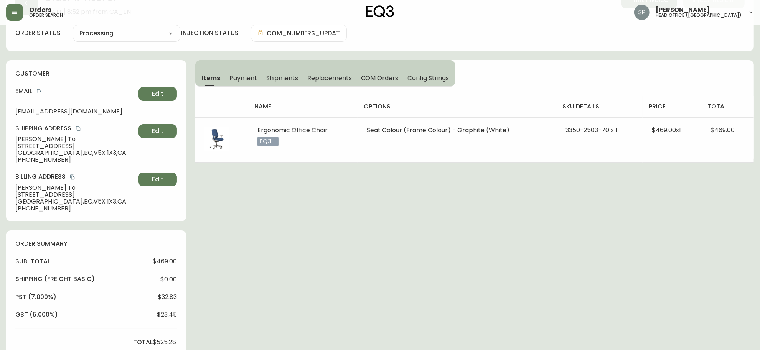
scroll to position [48, 0]
drag, startPoint x: 64, startPoint y: 154, endPoint x: 85, endPoint y: 154, distance: 21.1
click at [85, 154] on span "[GEOGRAPHIC_DATA] , [GEOGRAPHIC_DATA] , V5X 1X3 , [GEOGRAPHIC_DATA]" at bounding box center [75, 153] width 120 height 7
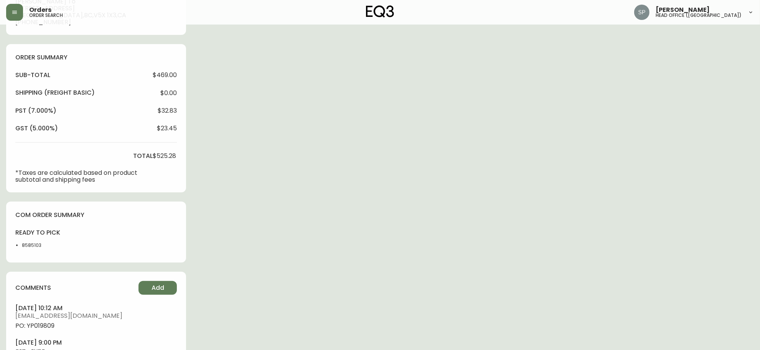
scroll to position [240, 0]
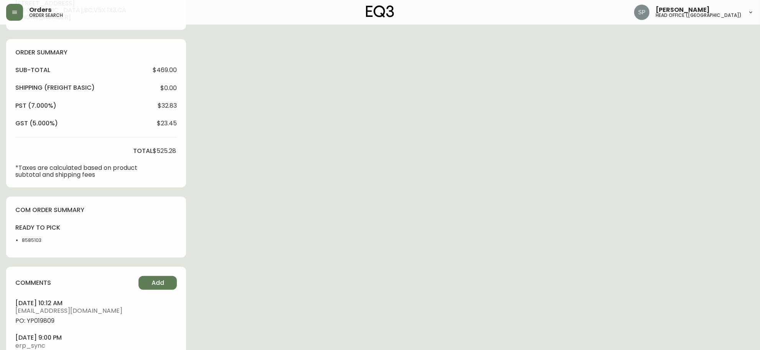
click at [39, 237] on div "ready to pick 8585103" at bounding box center [39, 236] width 48 height 25
click at [39, 237] on li "8585103" at bounding box center [42, 240] width 41 height 7
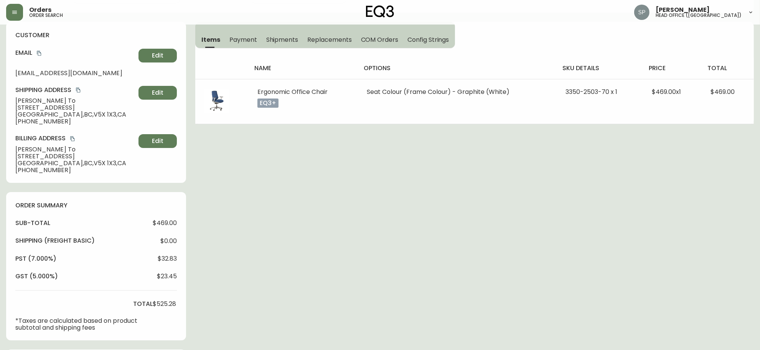
scroll to position [0, 0]
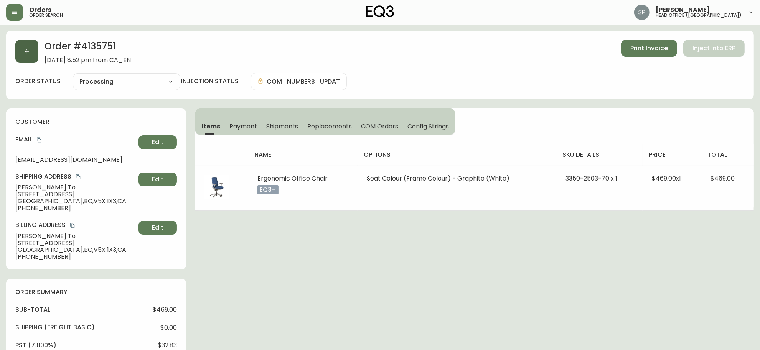
click at [33, 56] on button "button" at bounding box center [26, 51] width 23 height 23
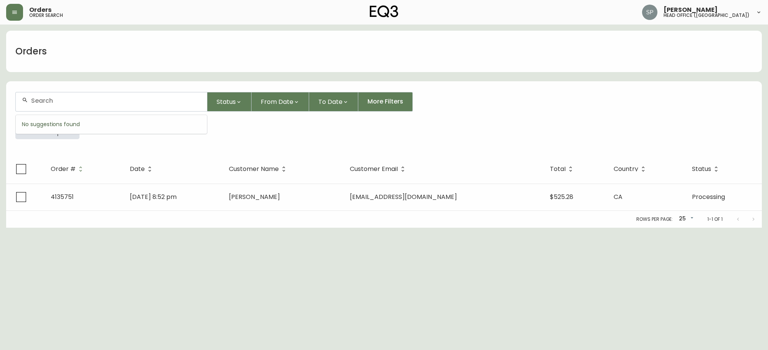
click at [108, 104] on input "text" at bounding box center [116, 100] width 170 height 7
paste input "4135748"
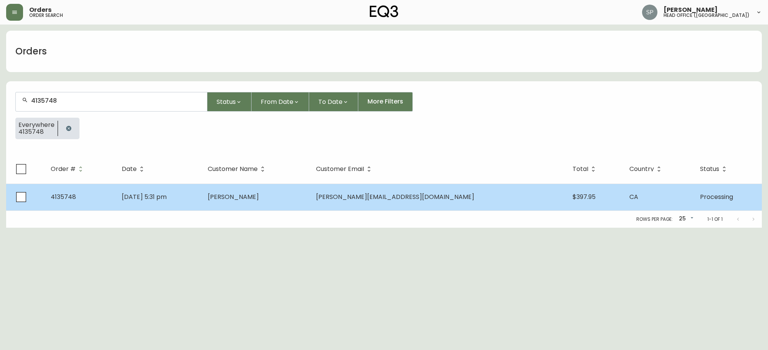
type input "4135748"
click at [201, 201] on td "[DATE] 5:31 pm" at bounding box center [159, 197] width 86 height 27
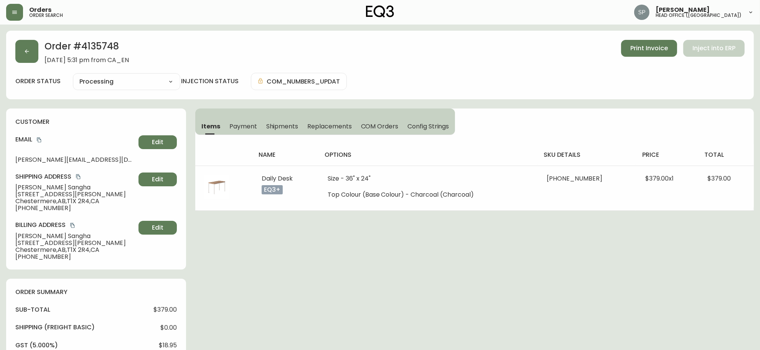
type input "Processing"
select select "PROCESSING"
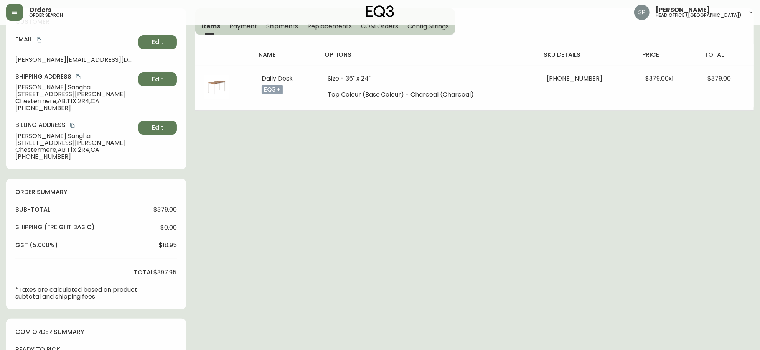
scroll to position [226, 0]
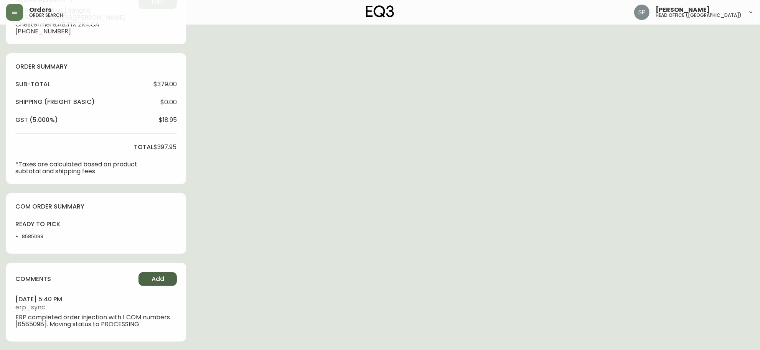
click at [162, 281] on span "Add" at bounding box center [158, 279] width 13 height 8
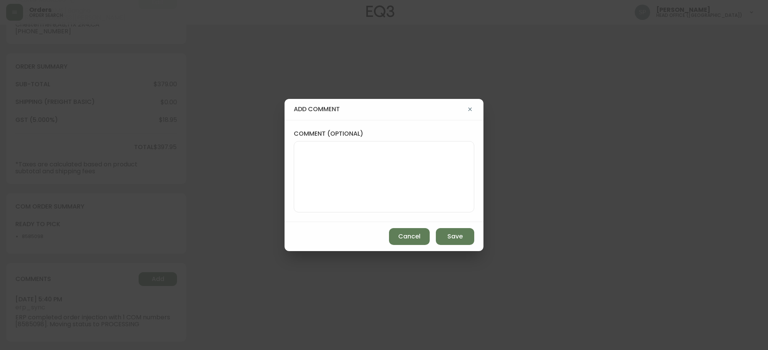
click at [317, 196] on textarea "comment (optional)" at bounding box center [383, 176] width 167 height 61
paste textarea "P019810"
type textarea "PO: P019810"
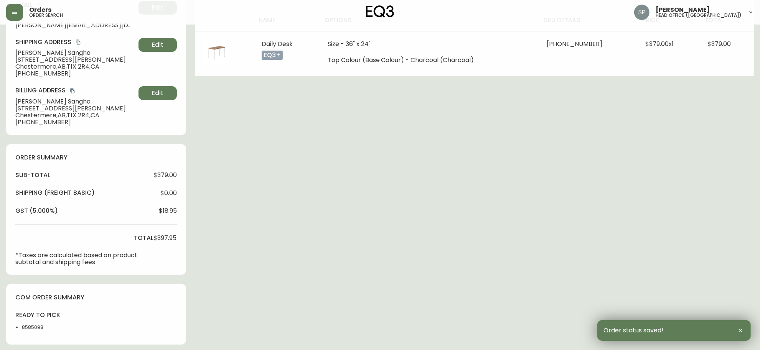
scroll to position [0, 0]
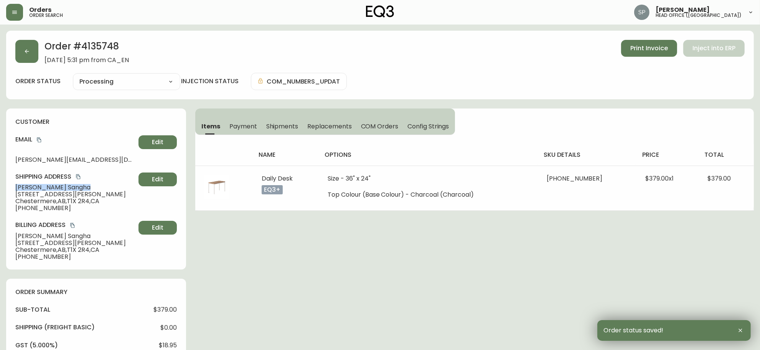
drag, startPoint x: 68, startPoint y: 189, endPoint x: 0, endPoint y: 192, distance: 67.6
click at [11, 191] on div "customer Email [PERSON_NAME][EMAIL_ADDRESS][DOMAIN_NAME] Edit Shipping Address …" at bounding box center [96, 189] width 180 height 161
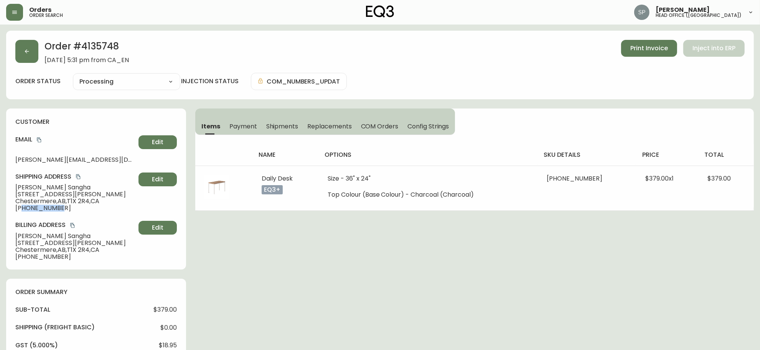
drag, startPoint x: 59, startPoint y: 211, endPoint x: 22, endPoint y: 214, distance: 36.6
click at [22, 214] on div "customer Email [PERSON_NAME][EMAIL_ADDRESS][DOMAIN_NAME] Edit Shipping Address …" at bounding box center [96, 189] width 180 height 161
drag, startPoint x: 42, startPoint y: 139, endPoint x: 11, endPoint y: 139, distance: 31.5
click at [42, 139] on button "copy" at bounding box center [39, 140] width 8 height 8
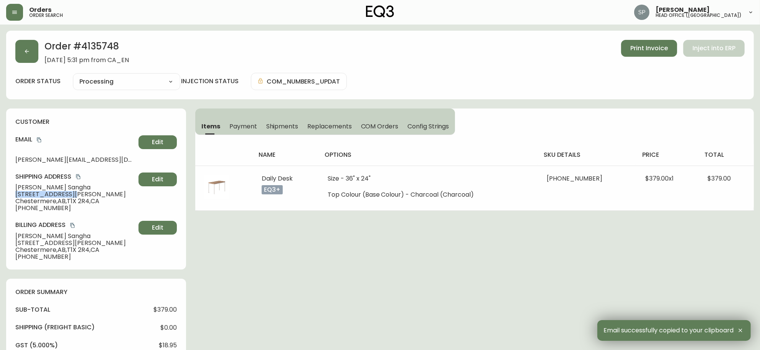
drag, startPoint x: 75, startPoint y: 195, endPoint x: 10, endPoint y: 195, distance: 65.6
click at [10, 195] on div "customer Email [PERSON_NAME][EMAIL_ADDRESS][DOMAIN_NAME] Edit Shipping Address …" at bounding box center [96, 189] width 180 height 161
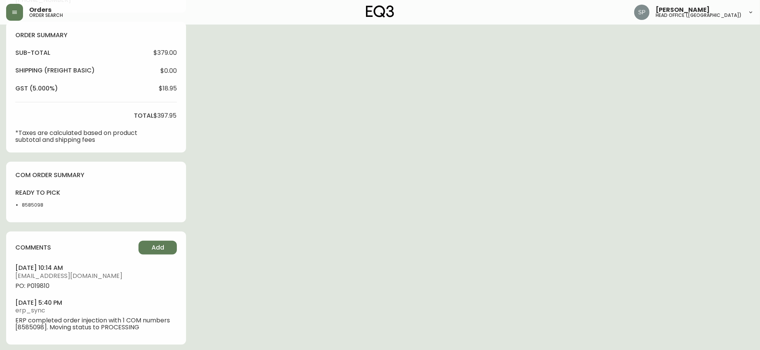
scroll to position [261, 0]
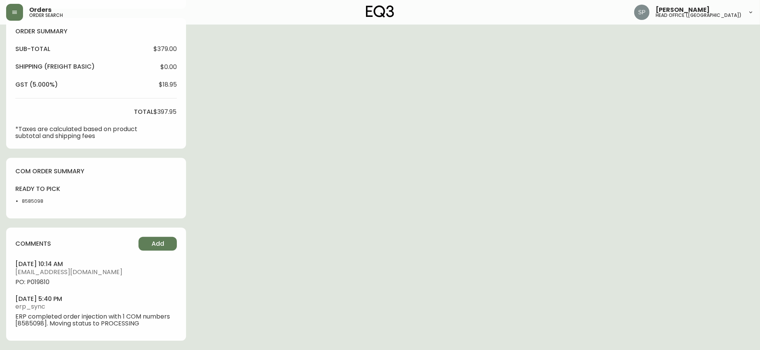
click at [40, 196] on div "ready to pick 8585098" at bounding box center [39, 197] width 48 height 25
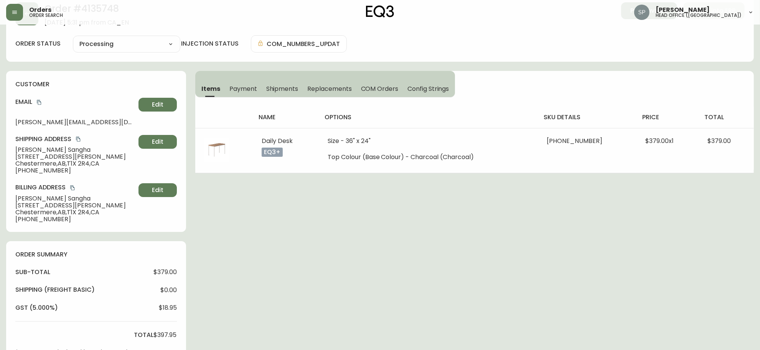
scroll to position [21, 0]
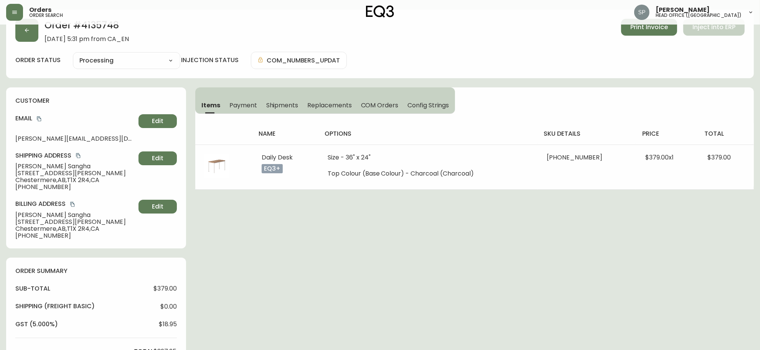
click at [35, 180] on span "Chestermere , [GEOGRAPHIC_DATA] , T1X 2R4 , [GEOGRAPHIC_DATA]" at bounding box center [75, 180] width 120 height 7
click at [36, 180] on span "Chestermere , [GEOGRAPHIC_DATA] , T1X 2R4 , [GEOGRAPHIC_DATA]" at bounding box center [75, 180] width 120 height 7
drag, startPoint x: 68, startPoint y: 181, endPoint x: 89, endPoint y: 182, distance: 21.1
click at [89, 182] on span "Chestermere , [GEOGRAPHIC_DATA] , T1X 2R4 , [GEOGRAPHIC_DATA]" at bounding box center [75, 180] width 120 height 7
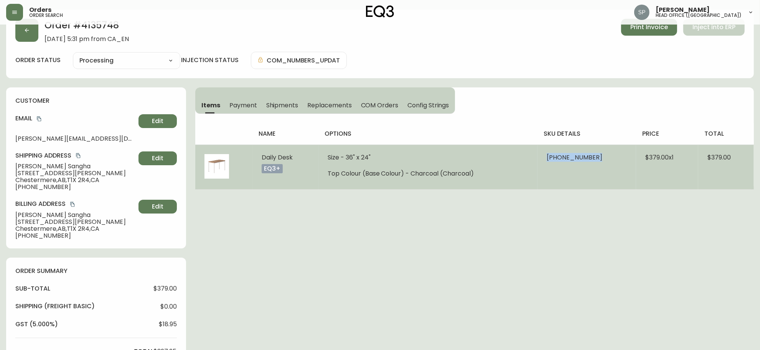
drag, startPoint x: 551, startPoint y: 160, endPoint x: 592, endPoint y: 160, distance: 41.5
click at [592, 160] on td "[PHONE_NUMBER]" at bounding box center [587, 167] width 99 height 45
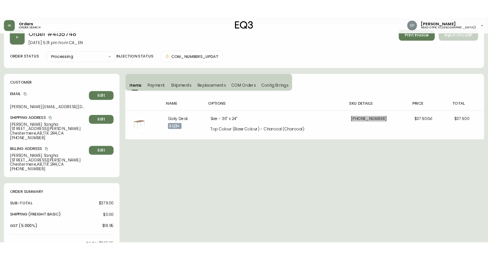
scroll to position [261, 0]
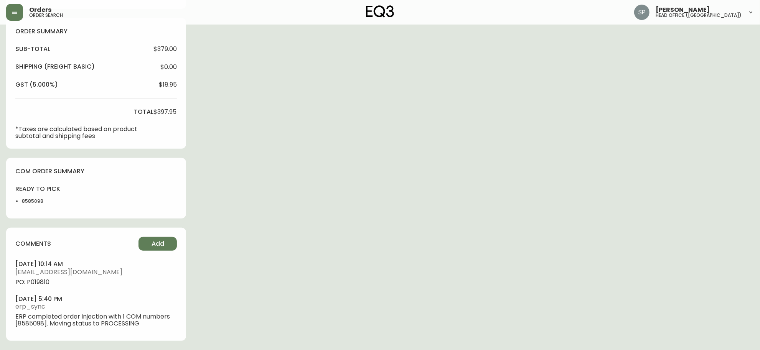
click at [33, 202] on li "8585098" at bounding box center [42, 201] width 41 height 7
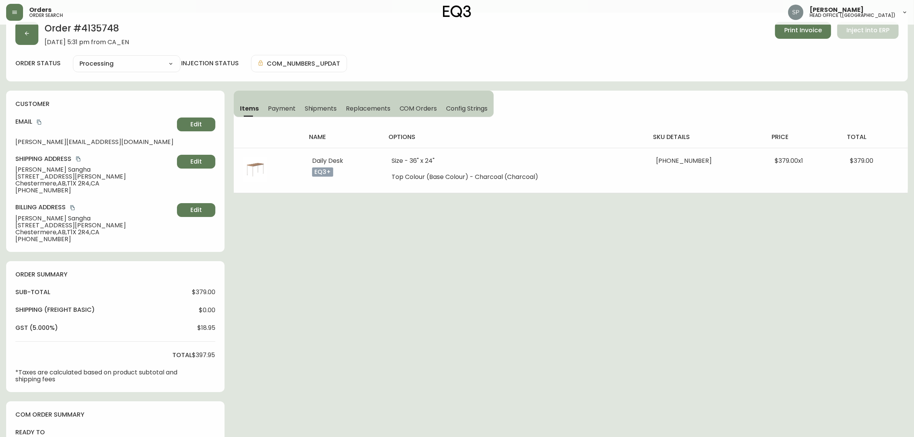
scroll to position [0, 0]
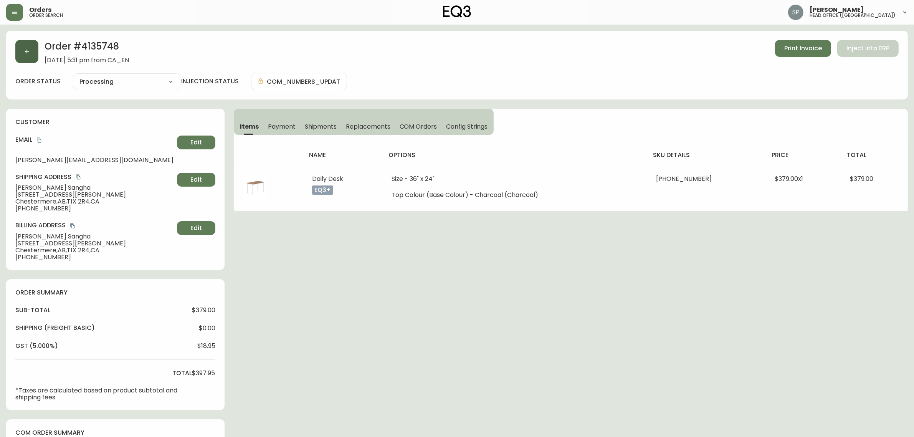
click at [21, 46] on button "button" at bounding box center [26, 51] width 23 height 23
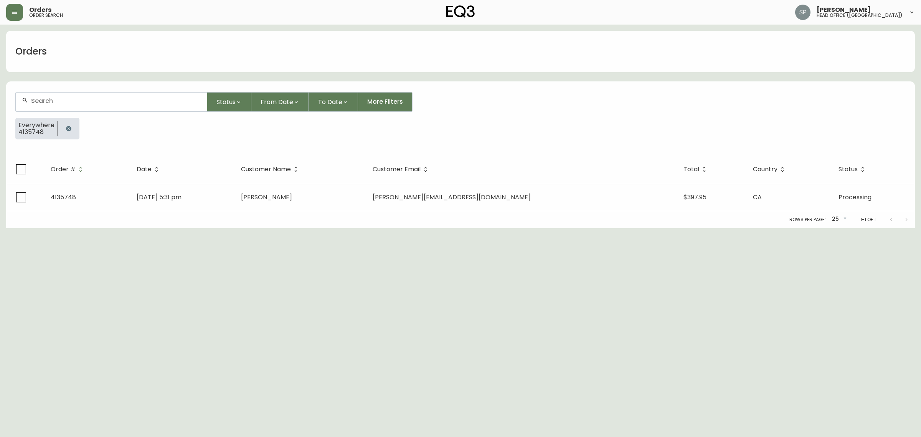
click at [91, 94] on div at bounding box center [111, 101] width 191 height 19
paste input "4135747"
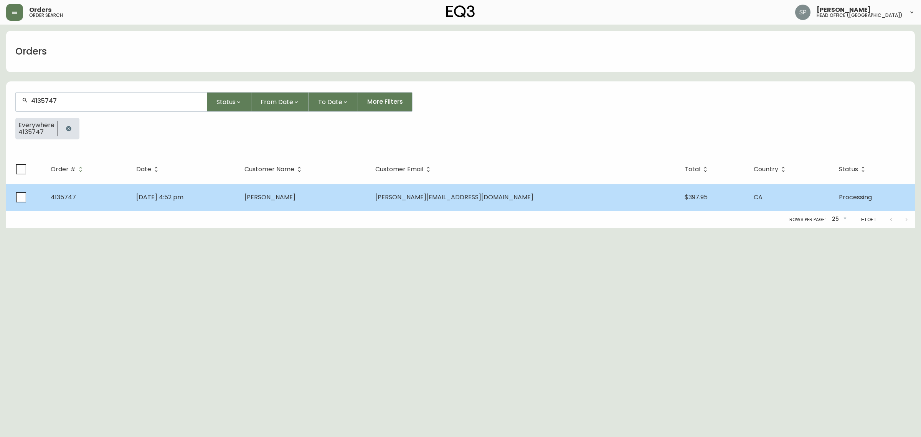
type input "4135747"
click at [296, 196] on span "[PERSON_NAME]" at bounding box center [269, 197] width 51 height 9
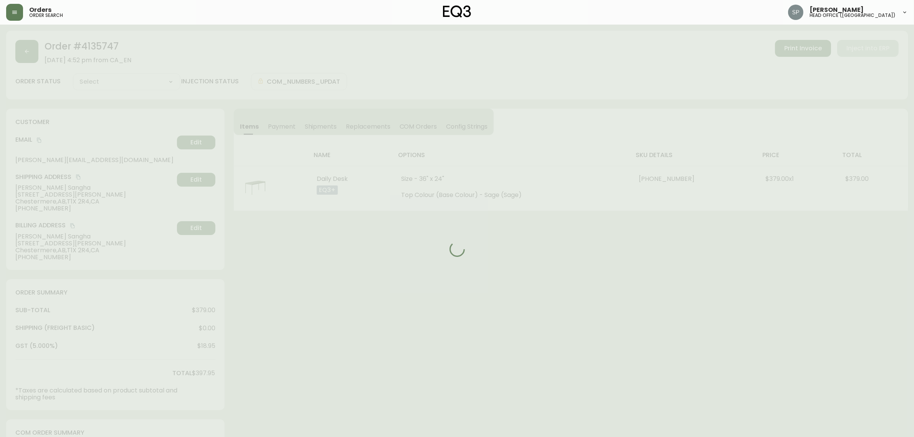
type input "Processing"
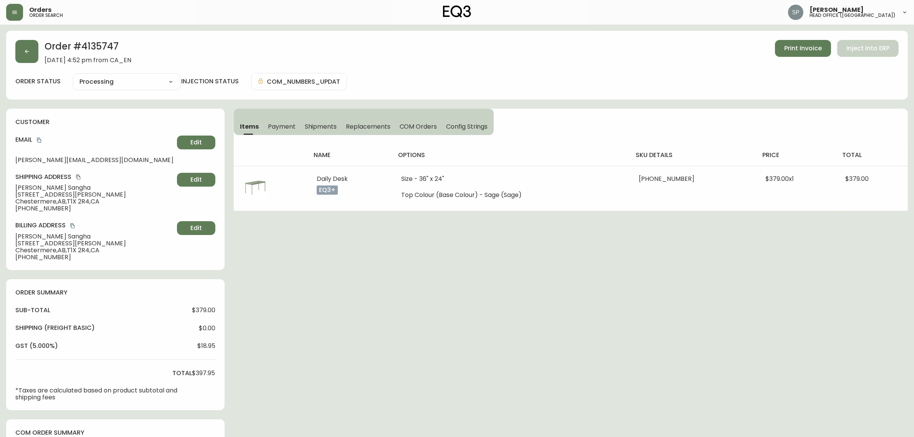
click at [118, 82] on select "Cancelled Fully Shipped Processing Partially Shipped" at bounding box center [126, 82] width 107 height 12
click at [73, 76] on select "Cancelled Fully Shipped Processing Partially Shipped" at bounding box center [126, 82] width 107 height 12
select select "PROCESSING"
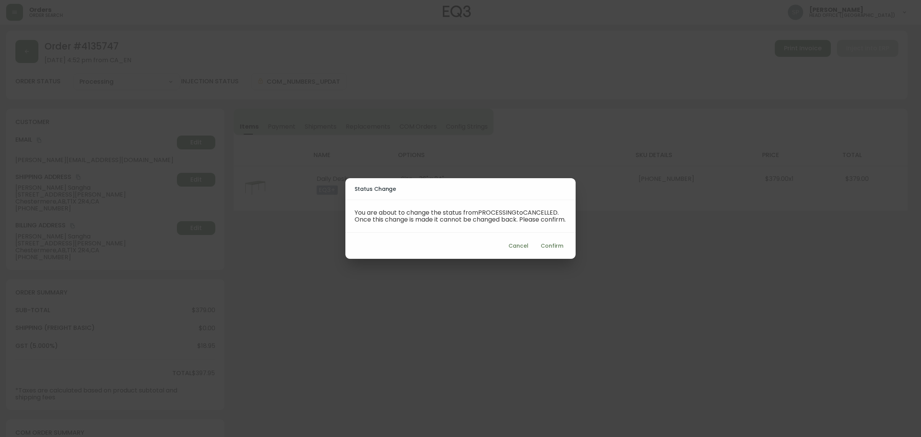
click at [554, 249] on span "Confirm" at bounding box center [552, 246] width 23 height 10
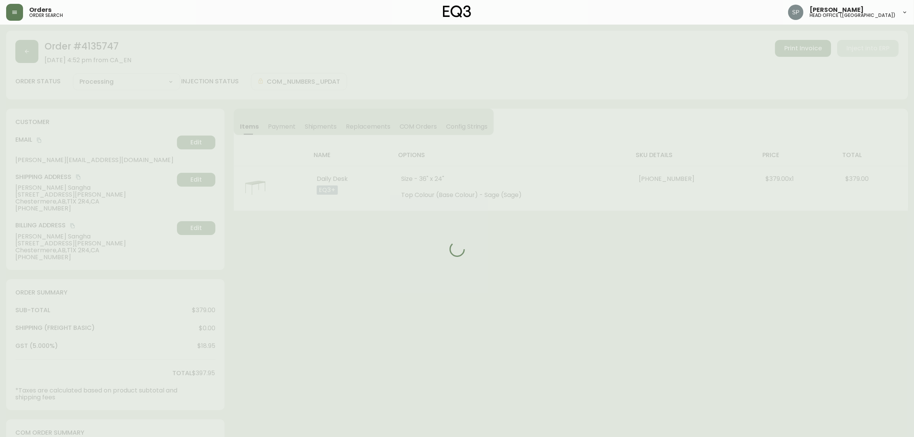
type input "Cancelled"
select select "CANCELLED"
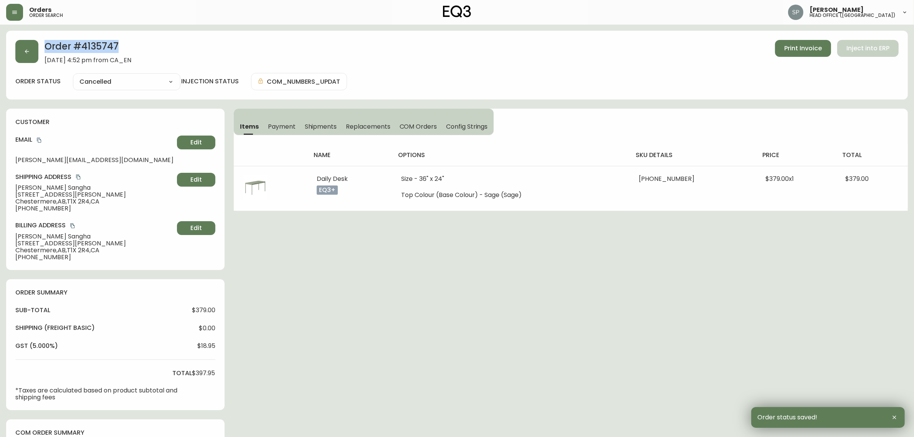
drag, startPoint x: 123, startPoint y: 47, endPoint x: 155, endPoint y: 8, distance: 51.3
click at [37, 47] on div "Order # 4135747 [DATE] 4:52 pm from CA_EN Print Invoice Inject into ERP" at bounding box center [456, 52] width 883 height 24
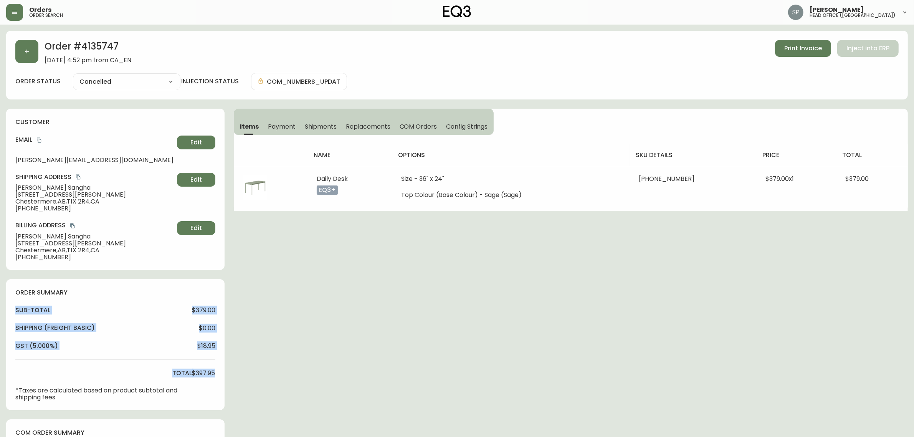
drag, startPoint x: 218, startPoint y: 373, endPoint x: 129, endPoint y: 311, distance: 108.9
click at [2, 311] on main "Order # 4135747 [DATE] 4:52 pm from CA_EN Print Invoice Inject into ERP order s…" at bounding box center [457, 323] width 914 height 596
click at [338, 299] on div "Order # 4135747 [DATE] 4:52 pm from CA_EN Print Invoice Inject into ERP order s…" at bounding box center [456, 325] width 901 height 589
click at [28, 61] on button "button" at bounding box center [26, 51] width 23 height 23
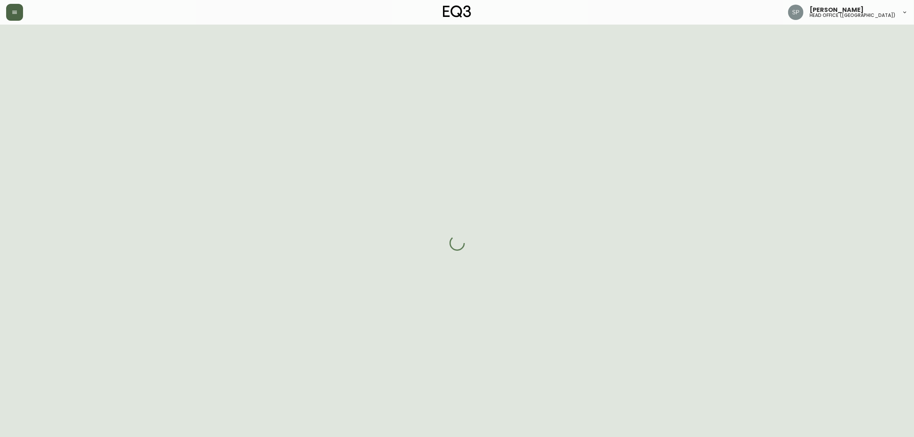
click at [15, 10] on icon "button" at bounding box center [15, 12] width 6 height 6
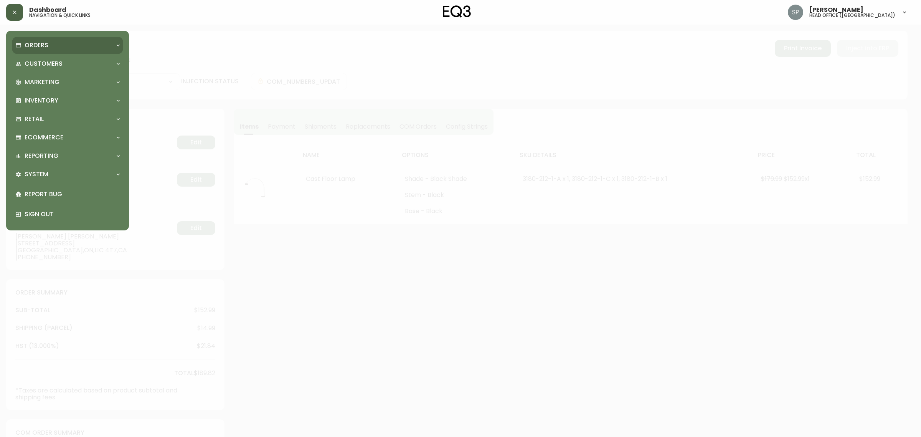
type input "Fully Shipped"
select select "FULLY_SHIPPED"
click at [41, 45] on p "Orders" at bounding box center [37, 45] width 24 height 8
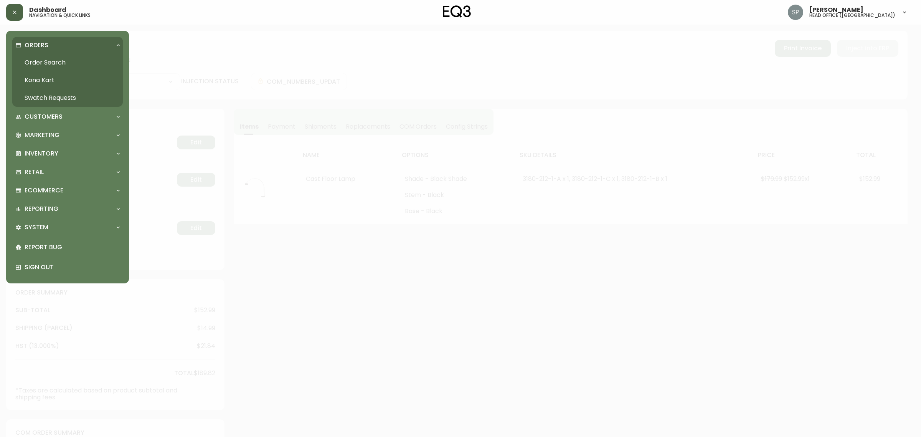
click at [44, 66] on link "Order Search" at bounding box center [67, 63] width 111 height 18
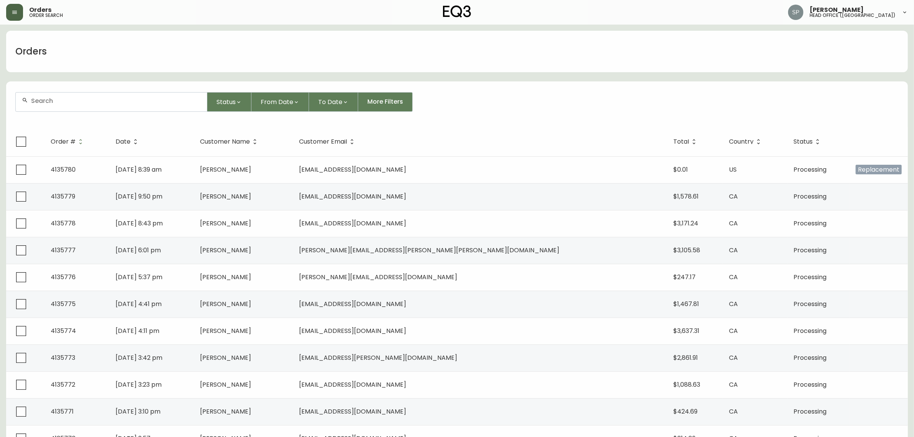
click at [102, 114] on form "Status From Date To Date More Filters" at bounding box center [456, 105] width 901 height 44
click at [105, 106] on div at bounding box center [111, 101] width 191 height 19
paste input "4135031"
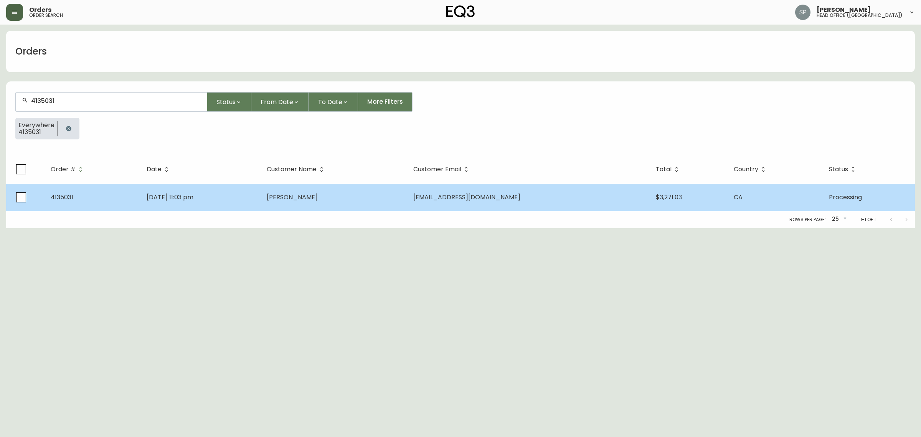
type input "4135031"
click at [193, 193] on span "Sep 01 2025, 11:03 pm" at bounding box center [170, 197] width 47 height 9
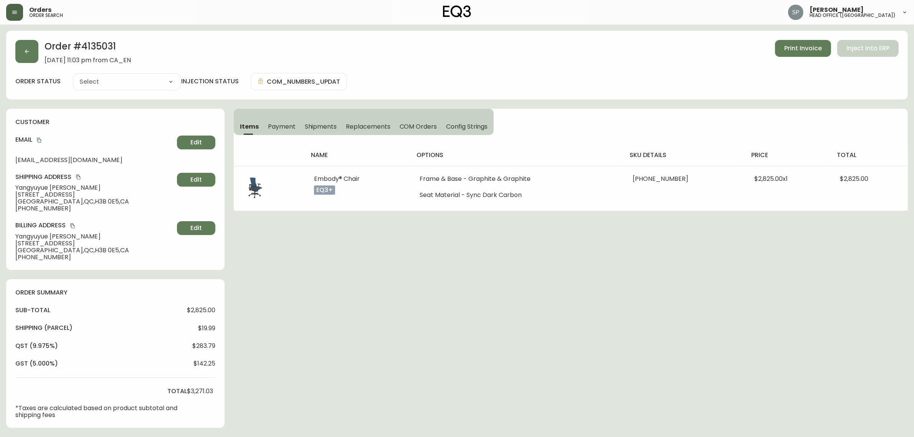
type input "Processing"
select select "PROCESSING"
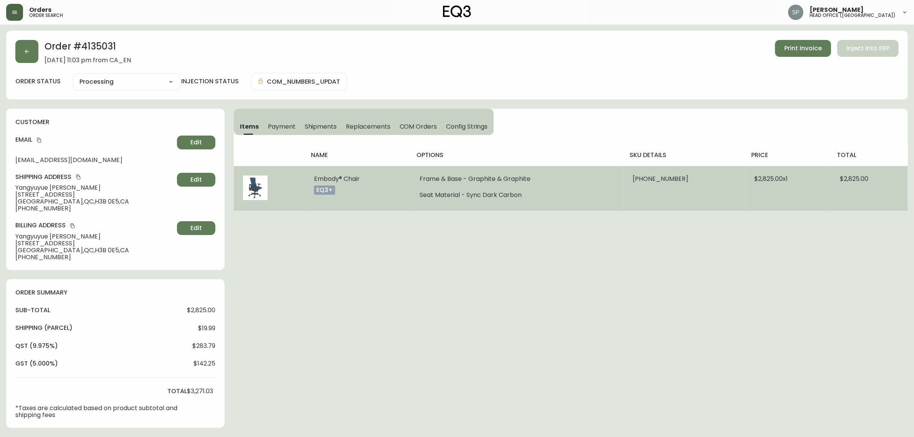
drag, startPoint x: 308, startPoint y: 176, endPoint x: 371, endPoint y: 177, distance: 62.9
click at [371, 177] on td "Embody® Chair eq3+" at bounding box center [358, 188] width 106 height 45
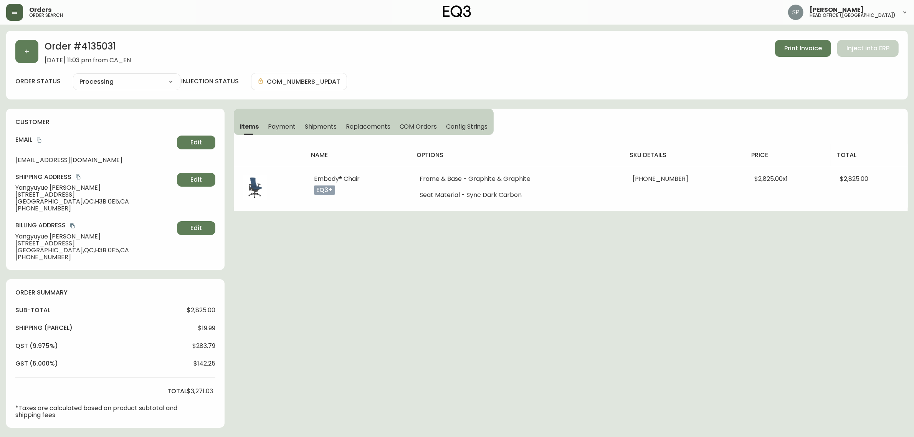
copy span "Embody® Chair"
click at [25, 51] on icon "button" at bounding box center [27, 52] width 4 height 4
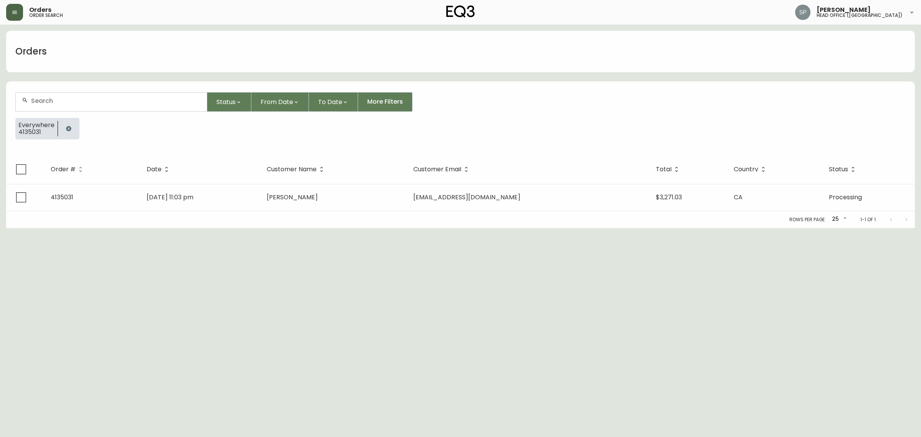
click at [86, 95] on div at bounding box center [111, 101] width 191 height 19
paste input "4135751"
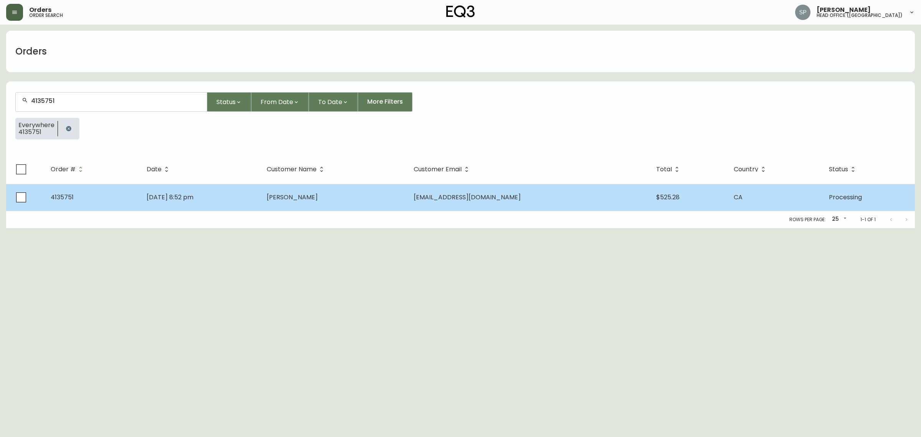
type input "4135751"
click at [178, 198] on span "[DATE] 8:52 pm" at bounding box center [170, 197] width 47 height 9
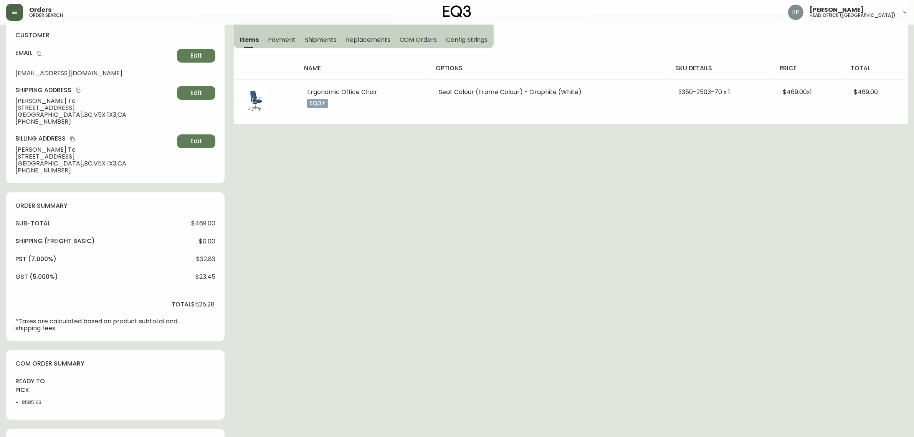
type input "Processing"
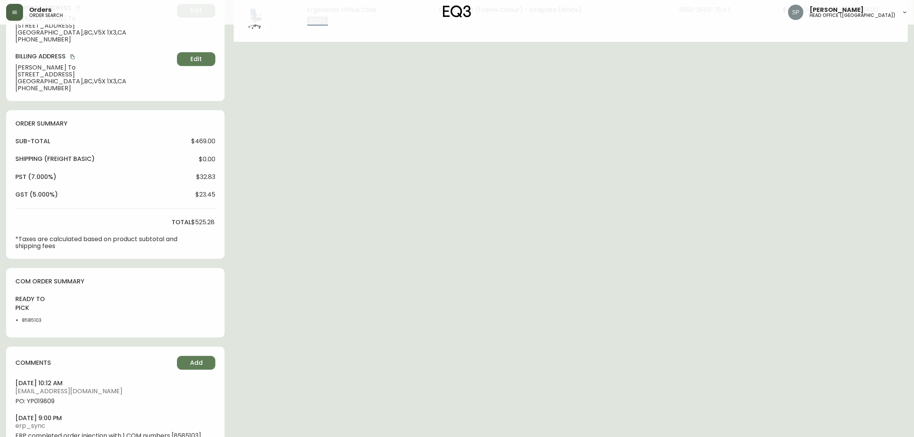
select select "PROCESSING"
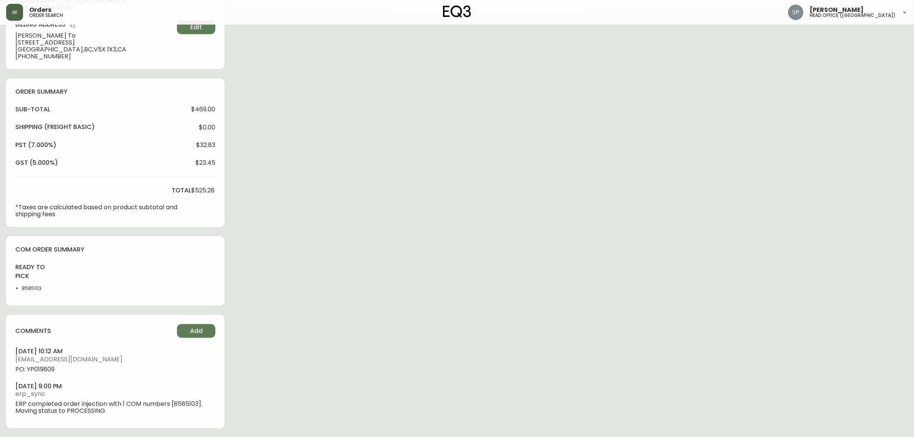
click at [47, 373] on ul "october 14, 2025 at 10:12 am spavao@eq3.ca PO: YP019809 october 11, 2025 at 9:0…" at bounding box center [115, 380] width 200 height 67
copy span "YP019809"
click at [17, 14] on icon "button" at bounding box center [15, 12] width 6 height 6
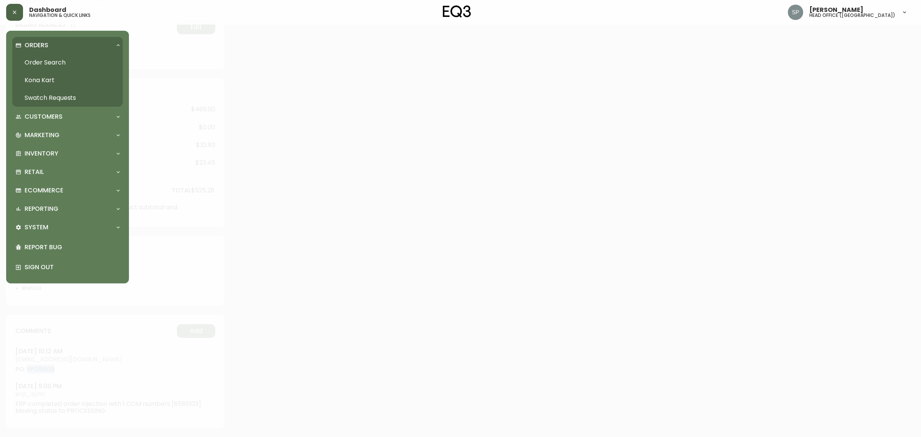
click at [50, 63] on link "Order Search" at bounding box center [67, 63] width 111 height 18
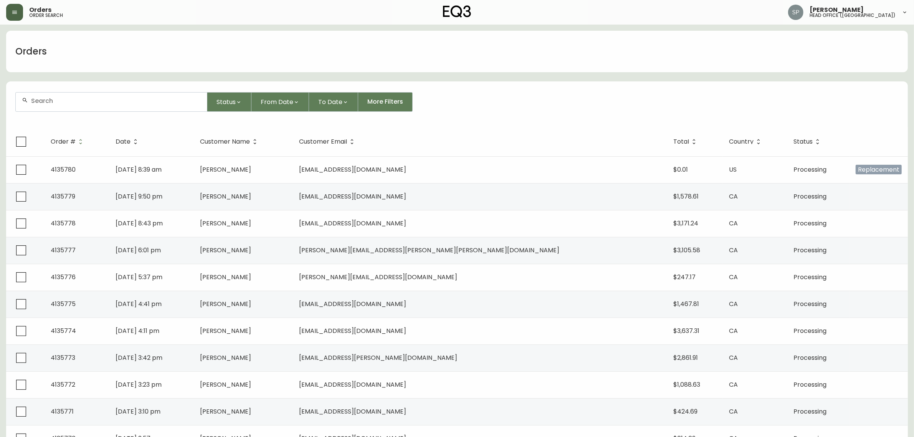
click at [92, 112] on form "Status From Date To Date More Filters" at bounding box center [456, 105] width 901 height 44
click at [88, 105] on div at bounding box center [111, 101] width 191 height 19
paste input "4135748"
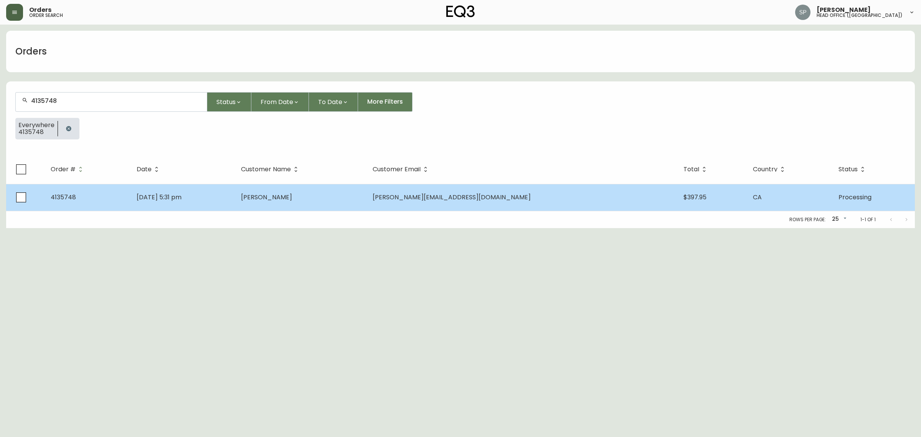
type input "4135748"
click at [168, 195] on span "[DATE] 5:31 pm" at bounding box center [159, 197] width 45 height 9
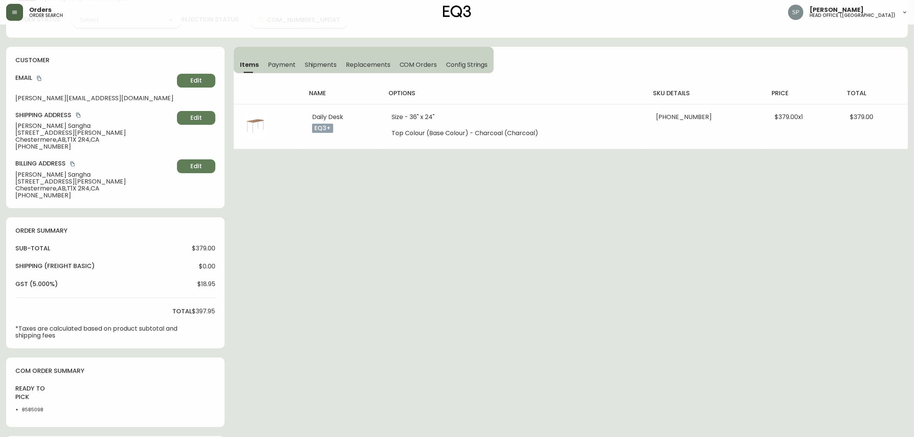
type input "Processing"
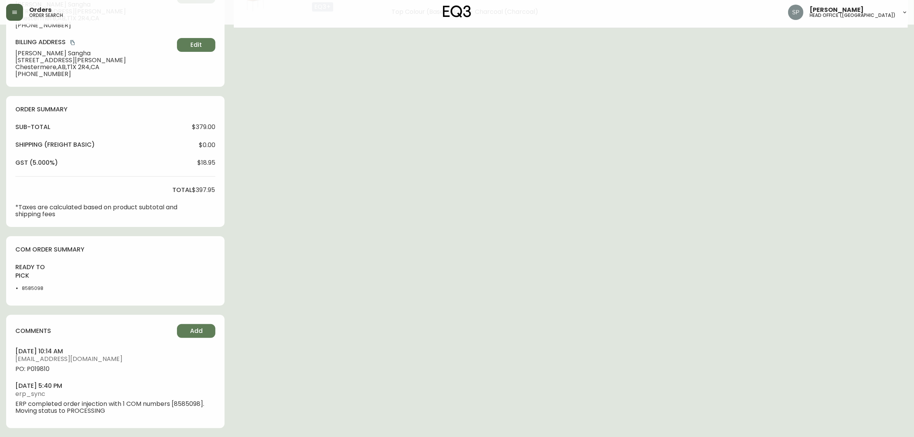
select select "PROCESSING"
click at [39, 370] on span "PO: P019810" at bounding box center [115, 368] width 200 height 7
copy span "P019810"
click at [10, 11] on button "button" at bounding box center [14, 12] width 17 height 17
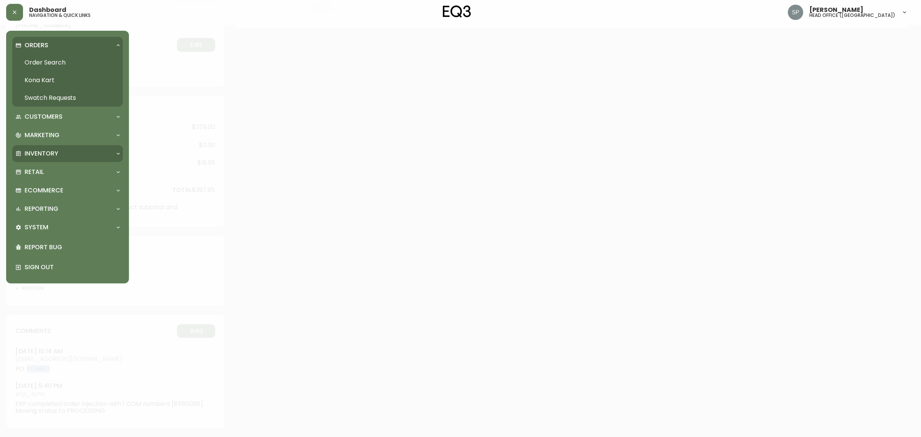
drag, startPoint x: 52, startPoint y: 151, endPoint x: 56, endPoint y: 155, distance: 6.0
click at [52, 151] on p "Inventory" at bounding box center [42, 153] width 34 height 8
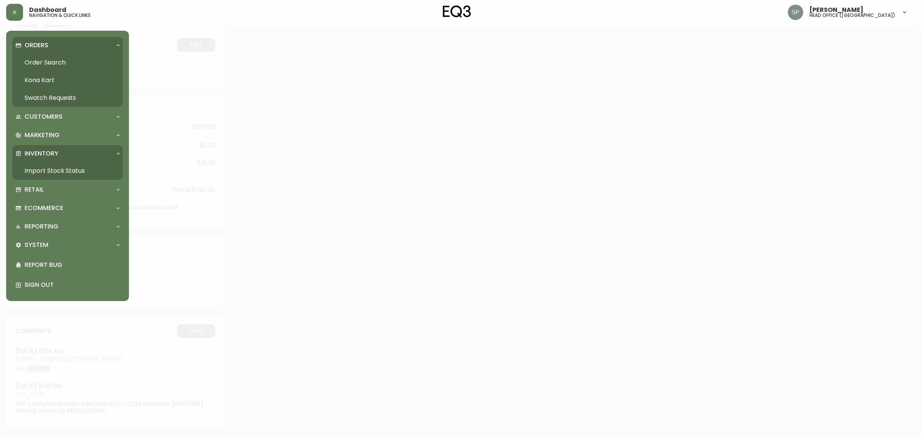
click at [75, 174] on link "Import Stock Status" at bounding box center [67, 171] width 111 height 18
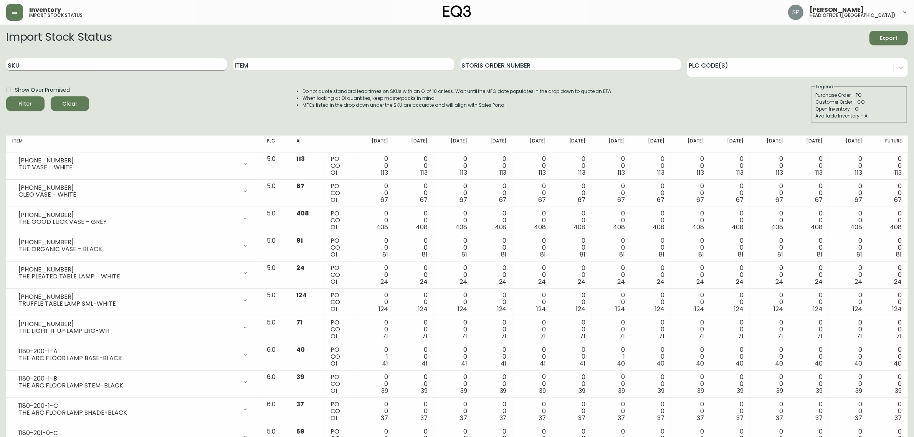
click at [89, 68] on input "SKU" at bounding box center [116, 64] width 221 height 12
paste input "[PHONE_NUMBER]"
type input "[PHONE_NUMBER]"
click at [6, 96] on button "Filter" at bounding box center [25, 103] width 38 height 15
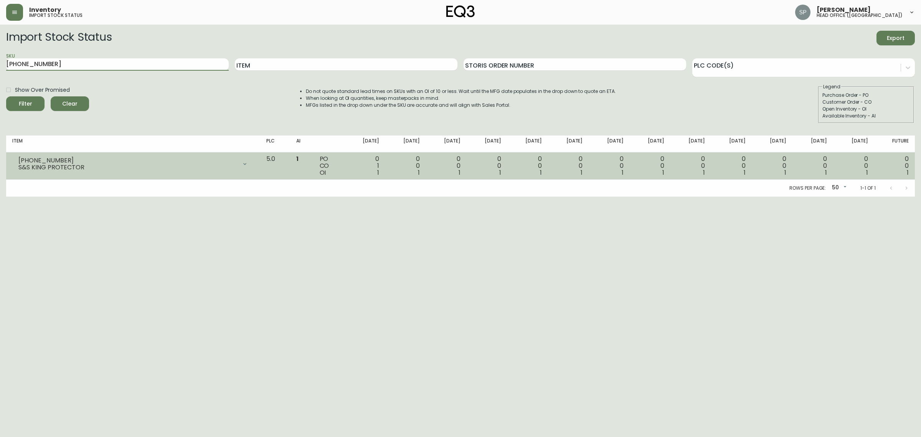
click at [248, 163] on icon at bounding box center [245, 164] width 6 height 6
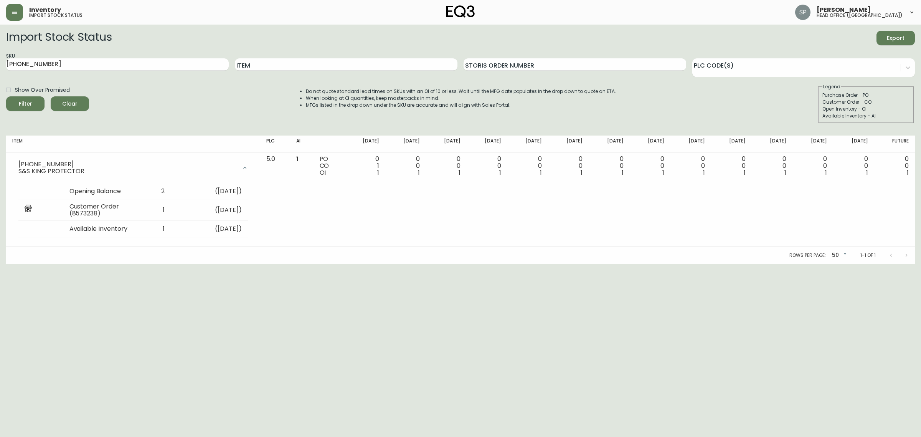
drag, startPoint x: 442, startPoint y: 292, endPoint x: 423, endPoint y: 285, distance: 20.5
click at [438, 264] on html "Inventory import stock status Sabrina Pavao head office (canada) Import Stock S…" at bounding box center [460, 132] width 921 height 264
click at [8, 12] on button "button" at bounding box center [14, 12] width 17 height 17
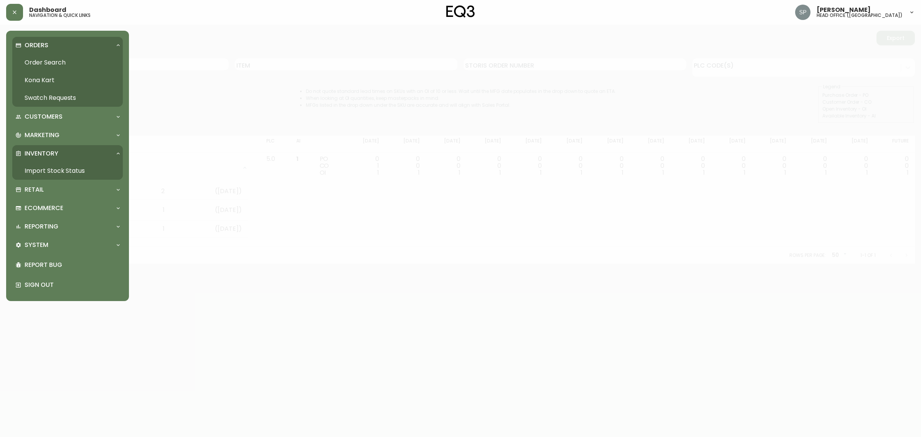
click at [48, 59] on link "Order Search" at bounding box center [67, 63] width 111 height 18
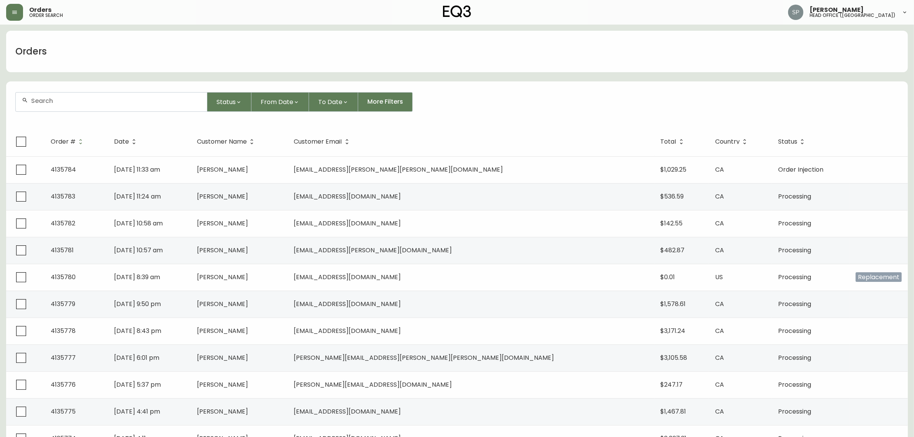
click at [49, 99] on input "text" at bounding box center [116, 100] width 170 height 7
paste input "4016802"
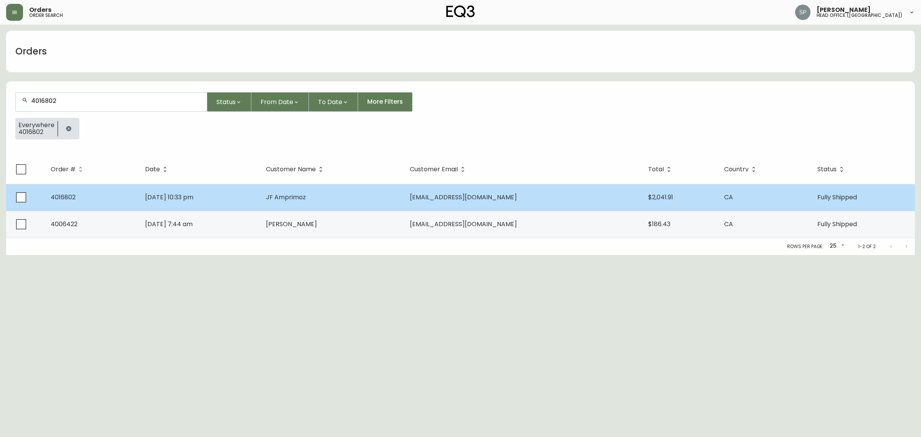
type input "4016802"
click at [193, 195] on span "Nov 08 2019, 10:33 pm" at bounding box center [169, 197] width 48 height 9
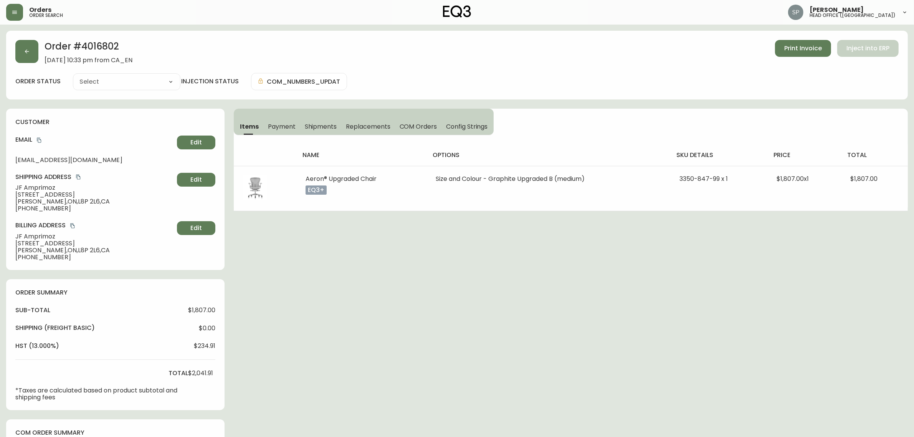
type input "Fully Shipped"
select select "FULLY_SHIPPED"
click at [20, 60] on button "button" at bounding box center [26, 51] width 23 height 23
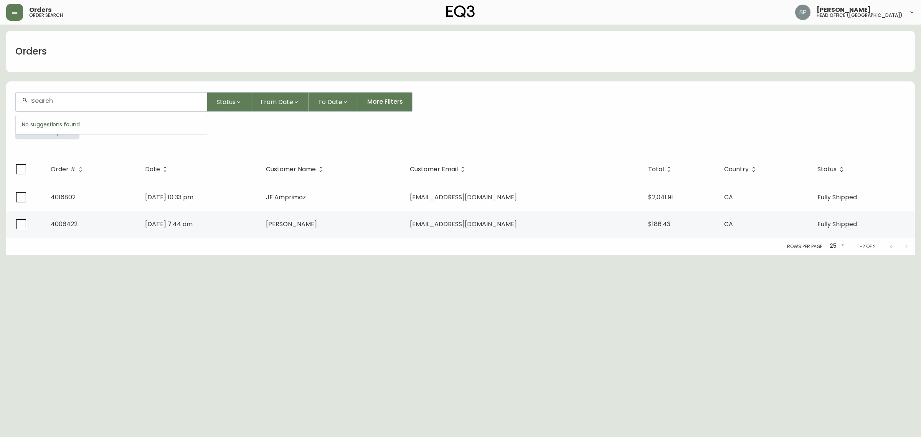
click at [99, 101] on input "text" at bounding box center [116, 100] width 170 height 7
paste input "4135680"
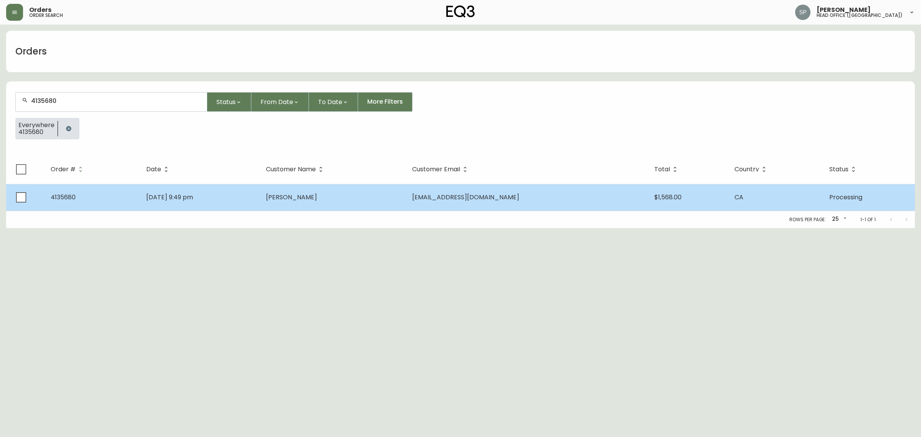
type input "4135680"
click at [191, 204] on td "Oct 05 2025, 9:49 pm" at bounding box center [200, 197] width 120 height 27
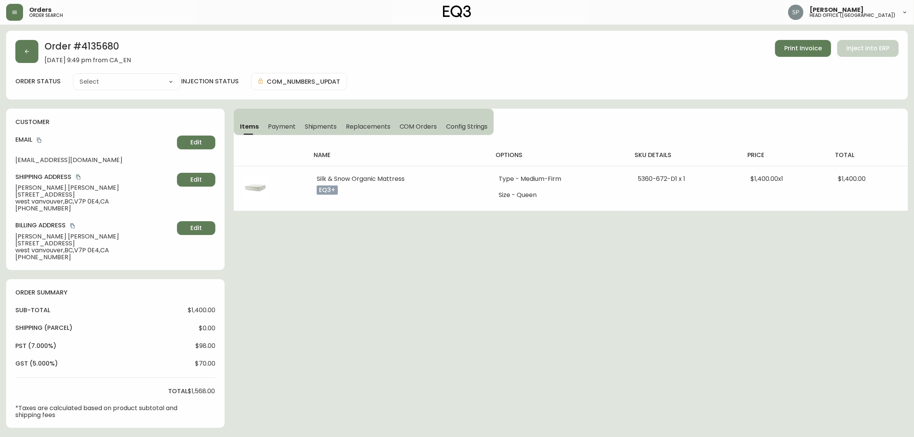
type input "Processing"
select select "PROCESSING"
